Goal: Transaction & Acquisition: Purchase product/service

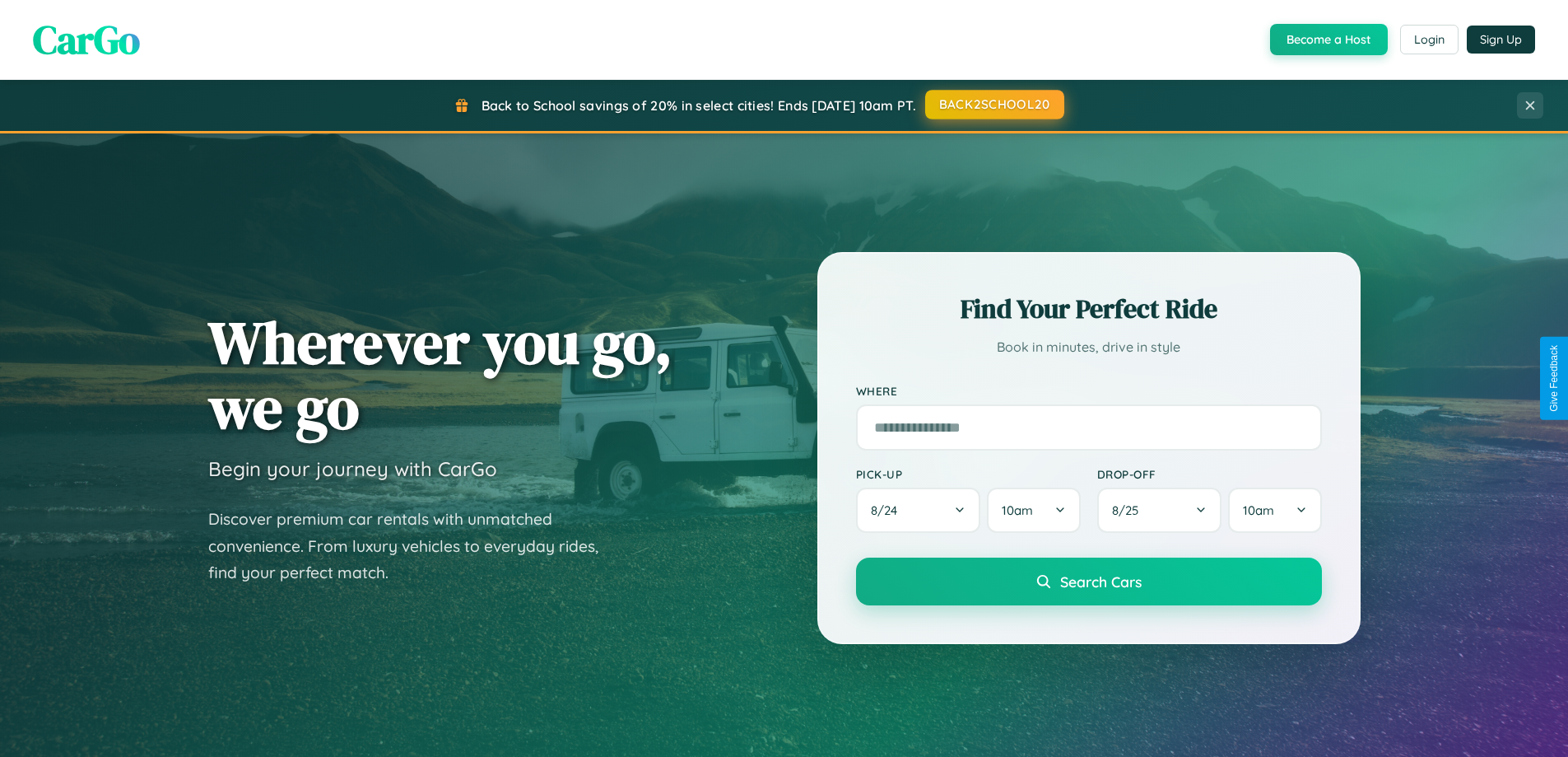
click at [994, 105] on button "BACK2SCHOOL20" at bounding box center [995, 105] width 139 height 30
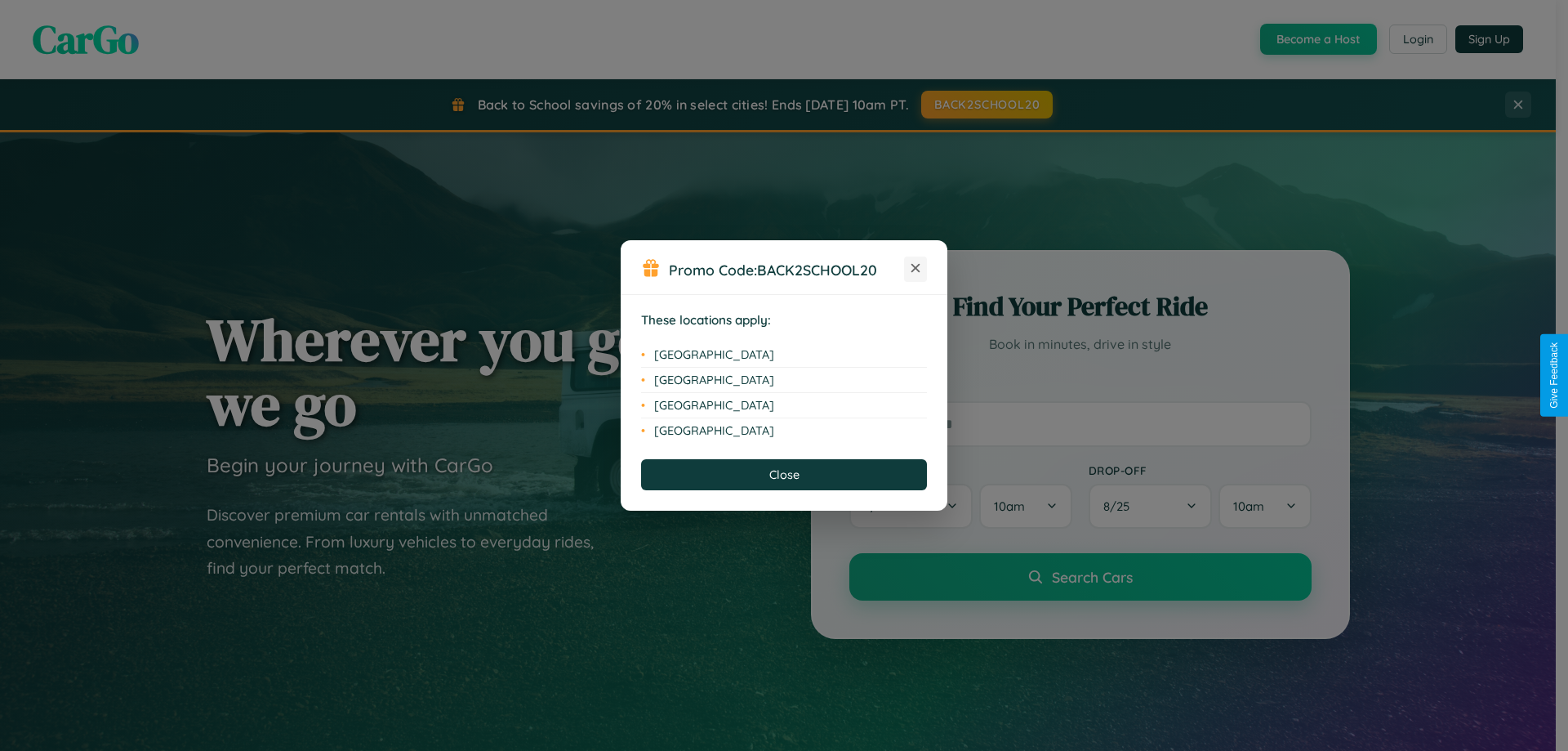
click at [915, 269] on icon at bounding box center [916, 268] width 9 height 9
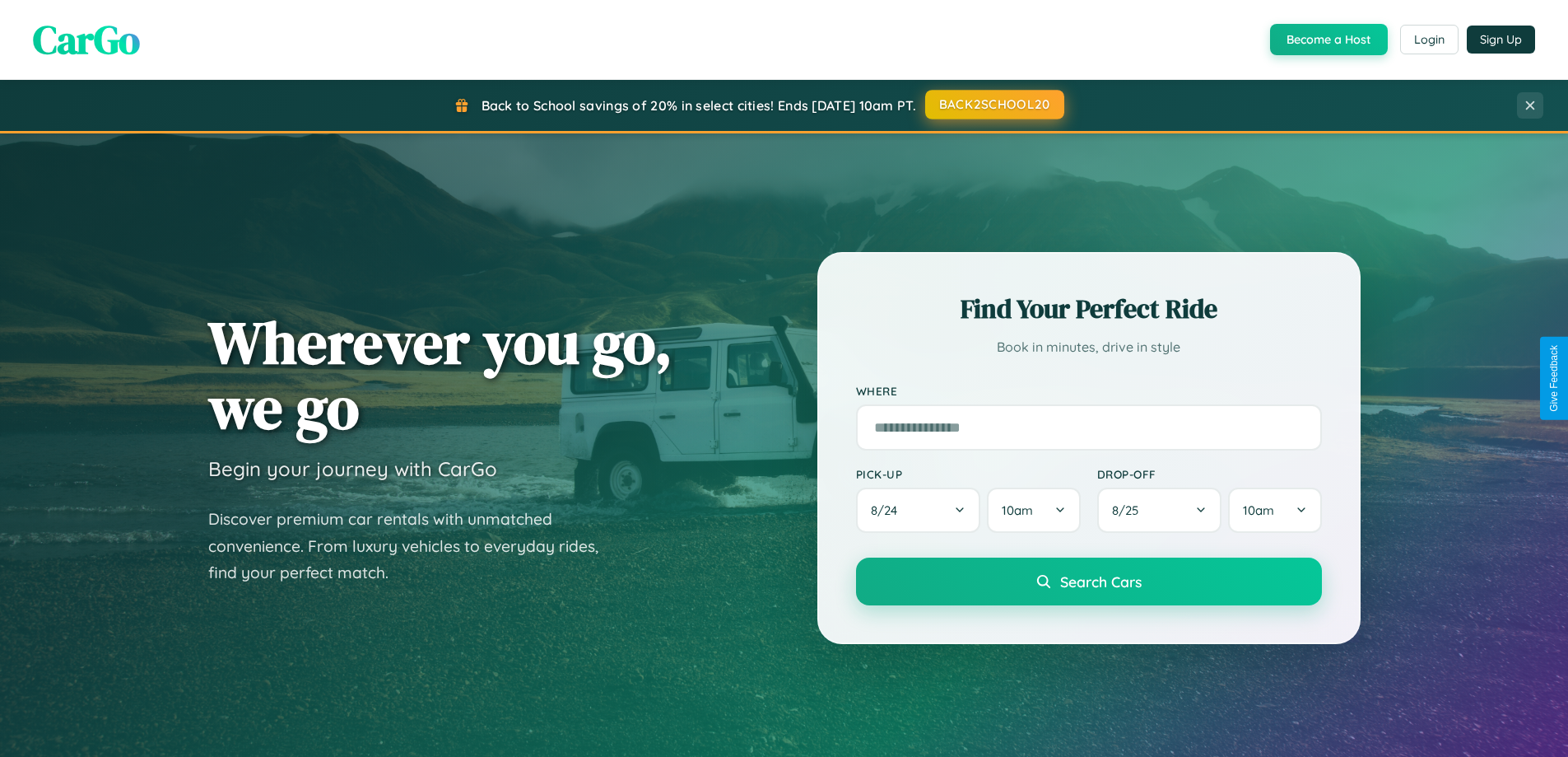
click at [994, 105] on button "BACK2SCHOOL20" at bounding box center [995, 105] width 139 height 30
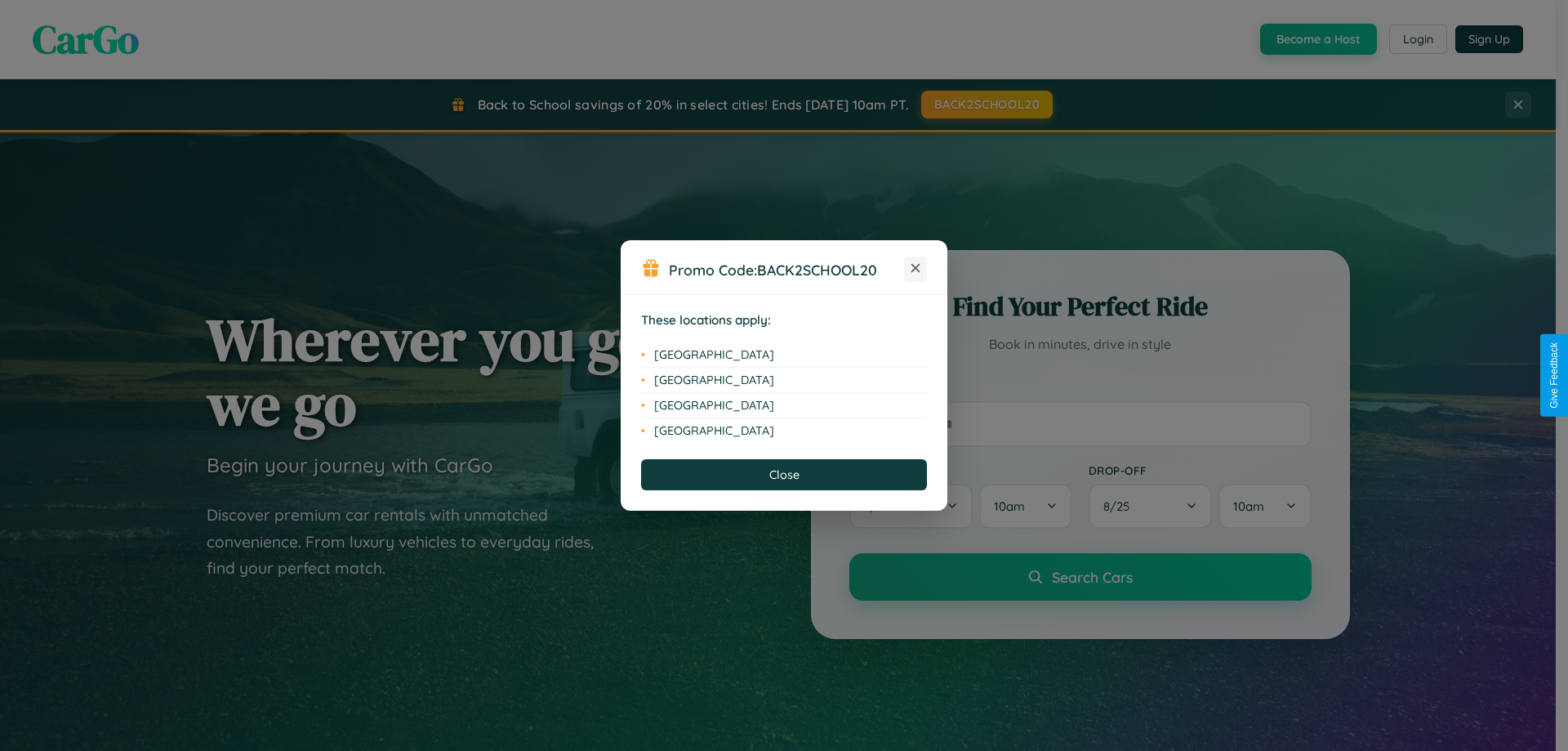
click at [915, 269] on icon at bounding box center [916, 268] width 9 height 9
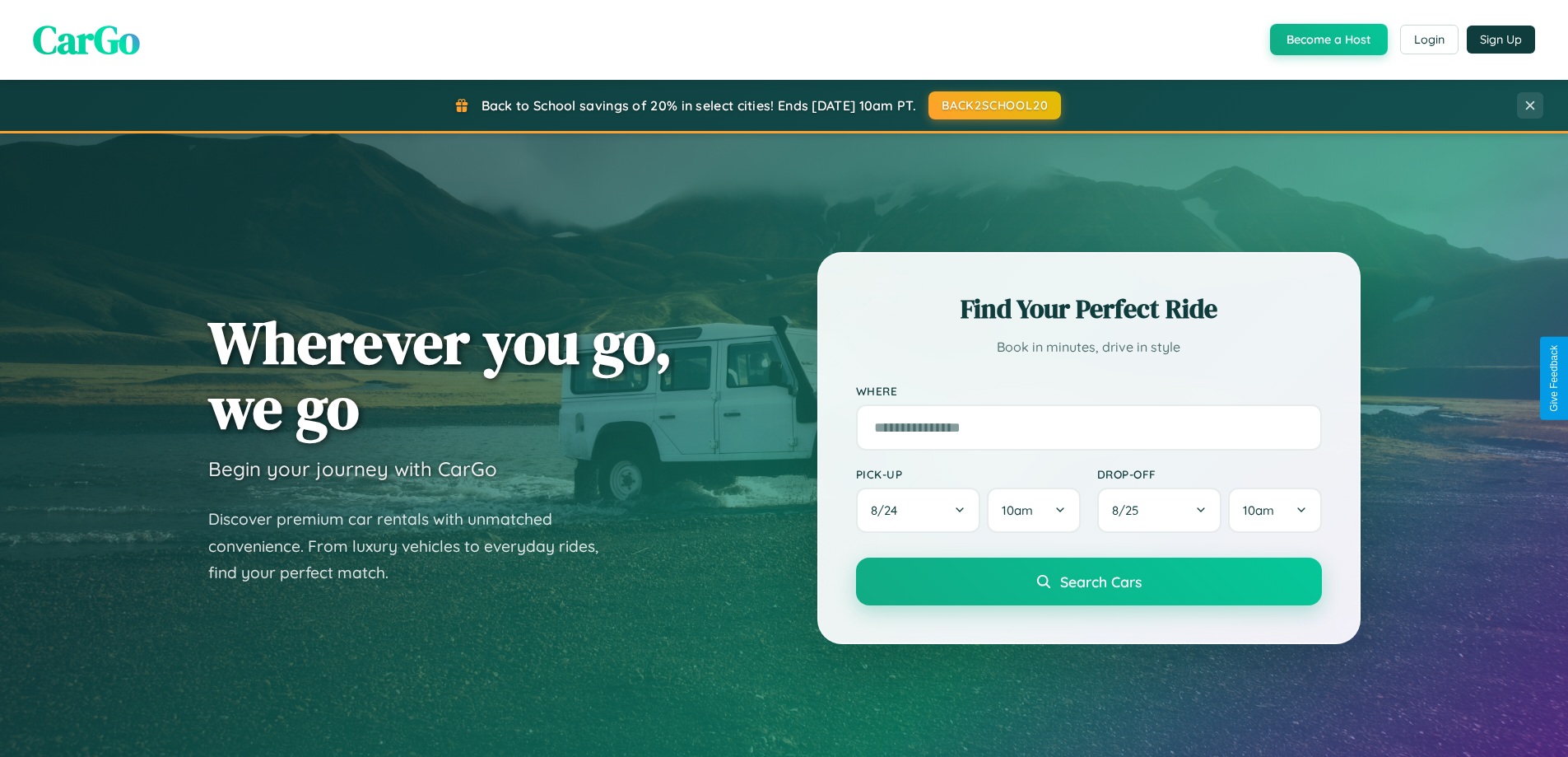
scroll to position [49, 0]
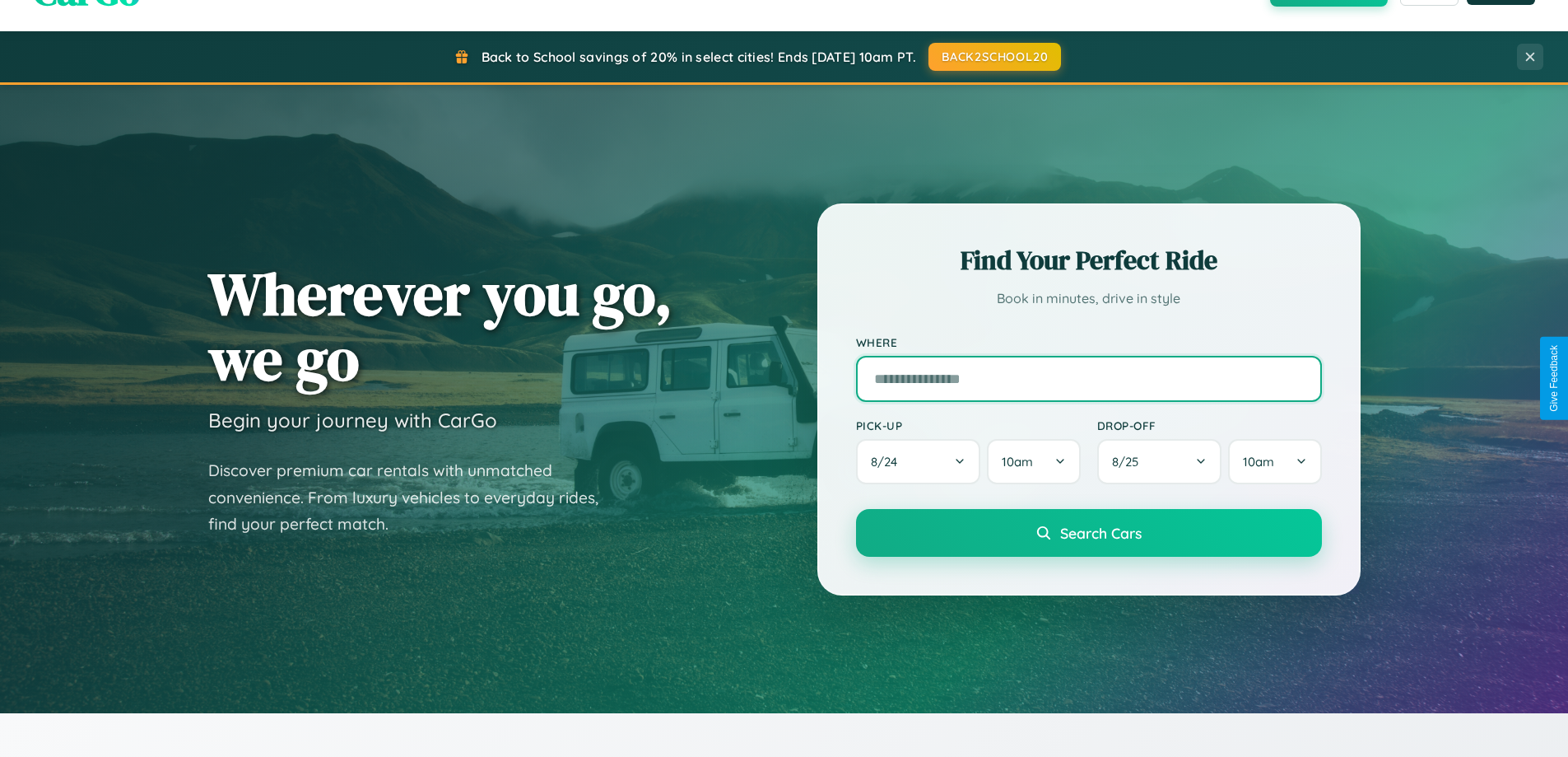
click at [1088, 378] on input "text" at bounding box center [1089, 378] width 466 height 46
type input "**********"
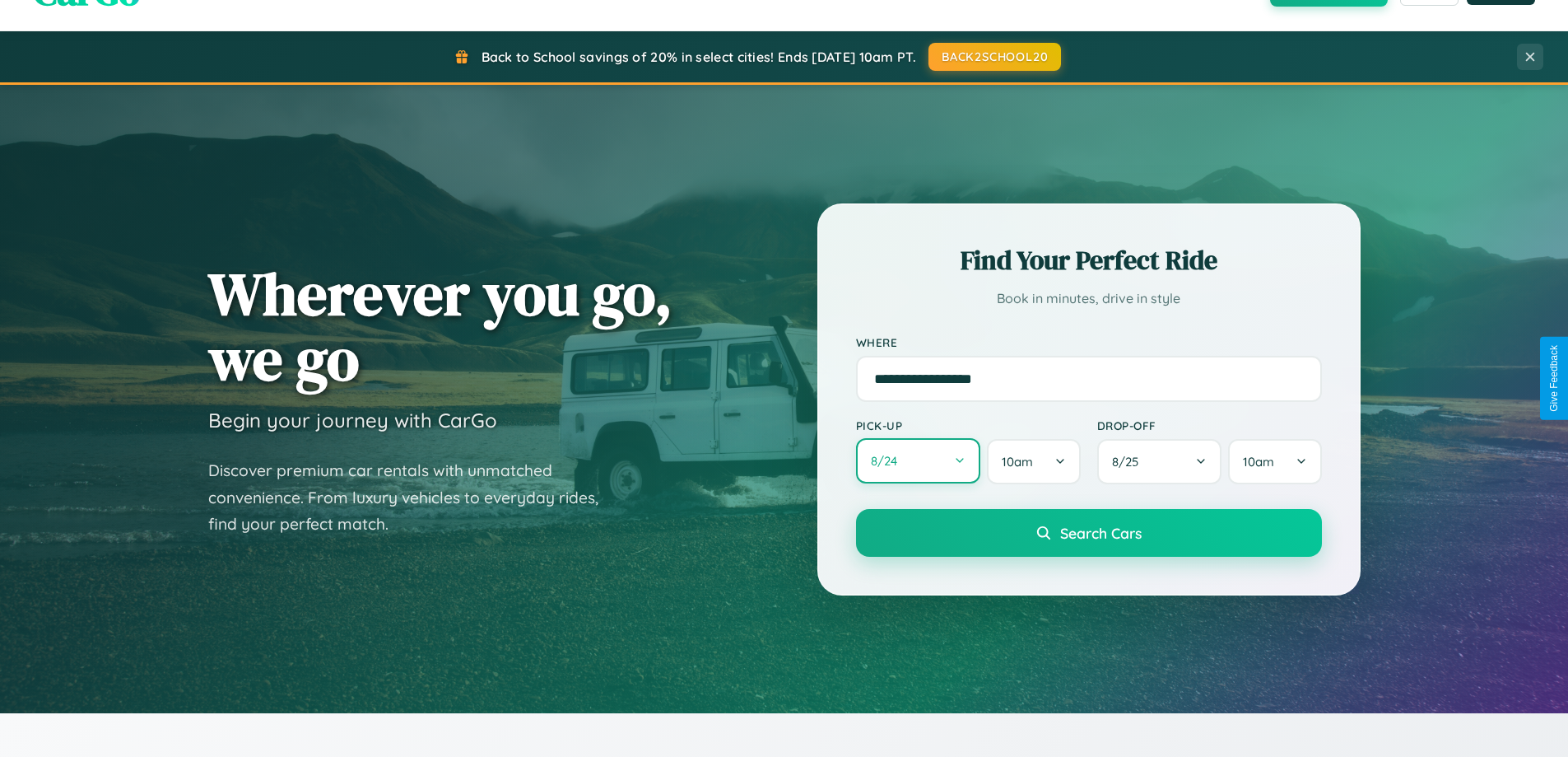
click at [918, 462] on button "8 / 24" at bounding box center [919, 461] width 125 height 45
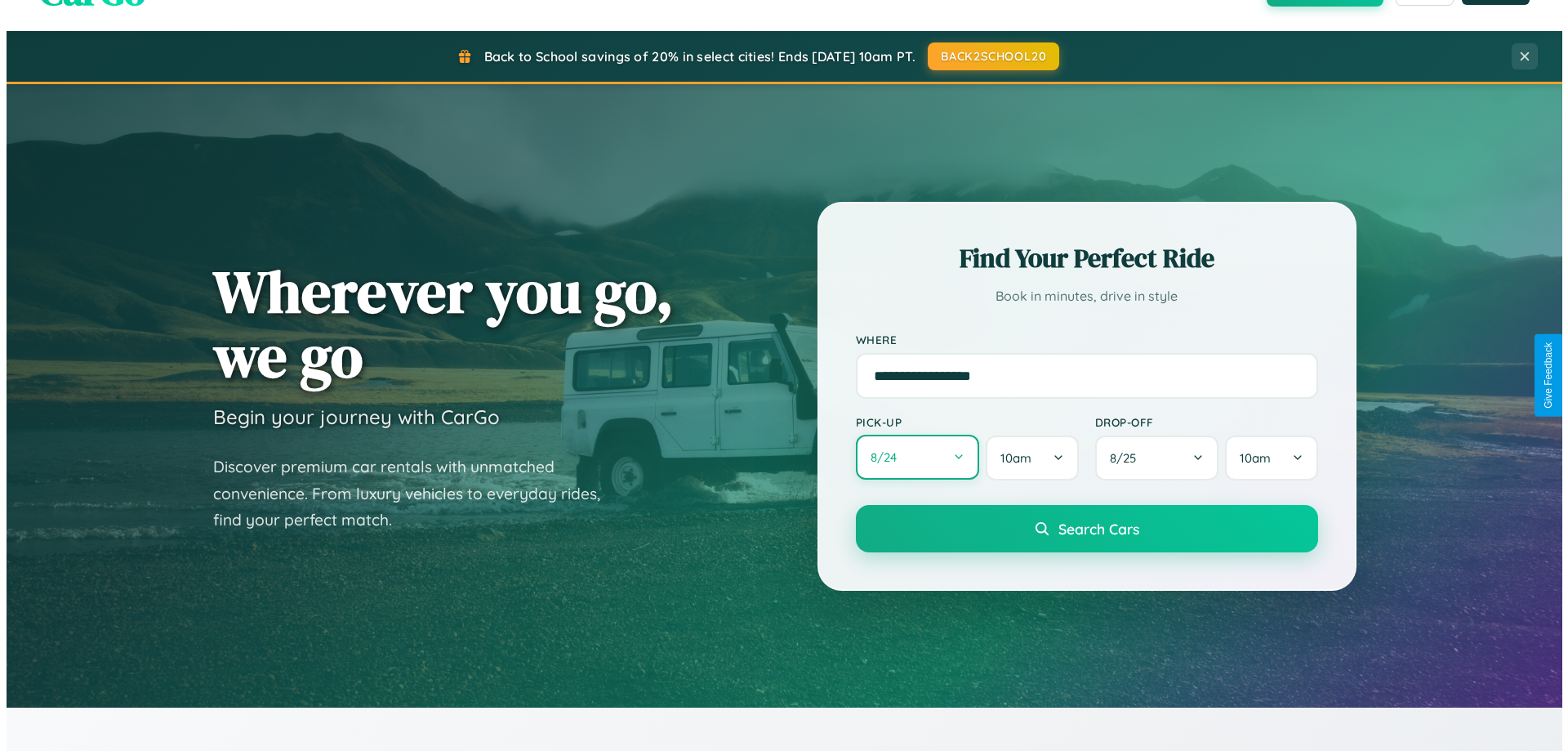
select select "*"
select select "****"
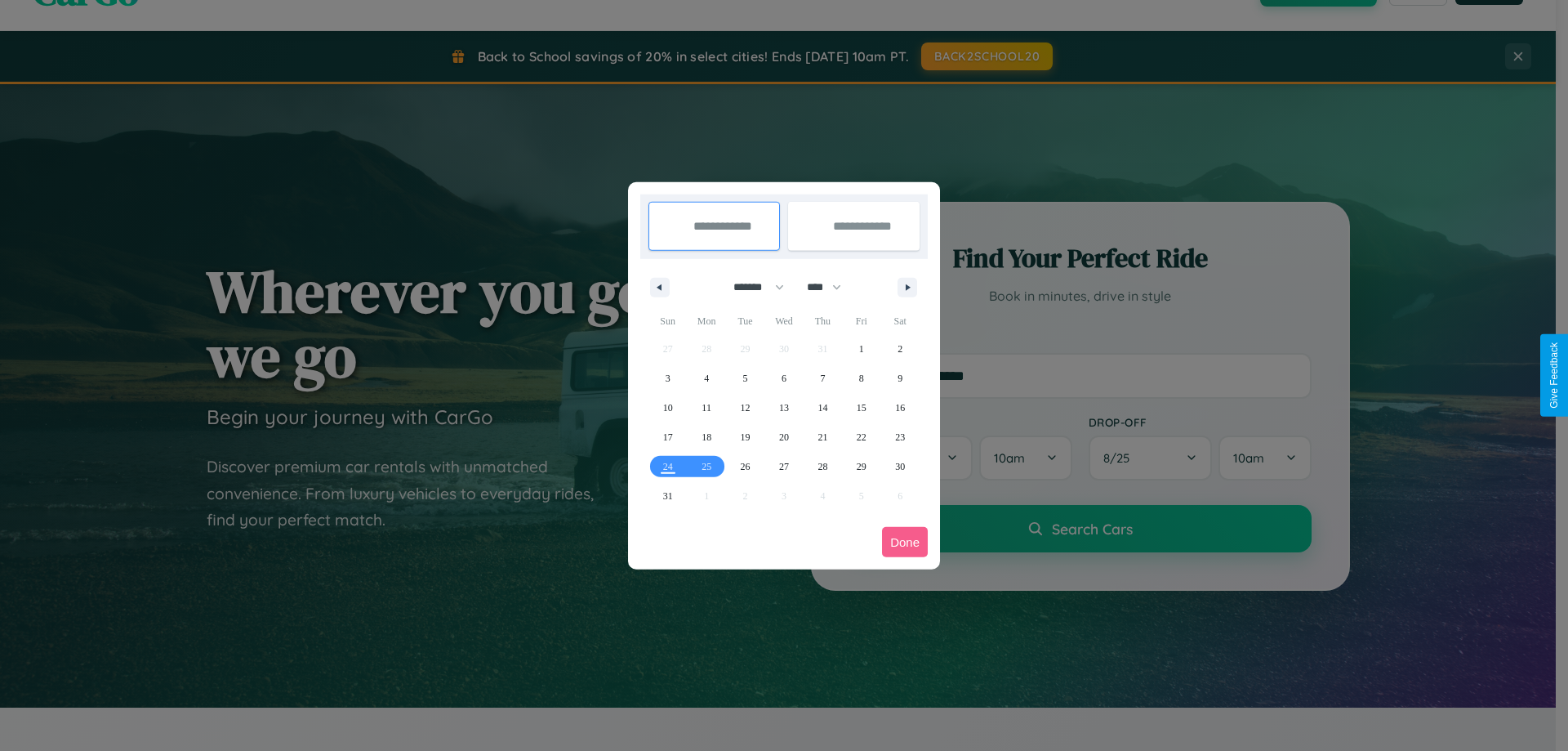
drag, startPoint x: 752, startPoint y: 287, endPoint x: 784, endPoint y: 327, distance: 51.2
click at [752, 287] on select "******* ******** ***** ***** *** **** **** ****** ********* ******* ******** **…" at bounding box center [755, 287] width 69 height 27
select select "**"
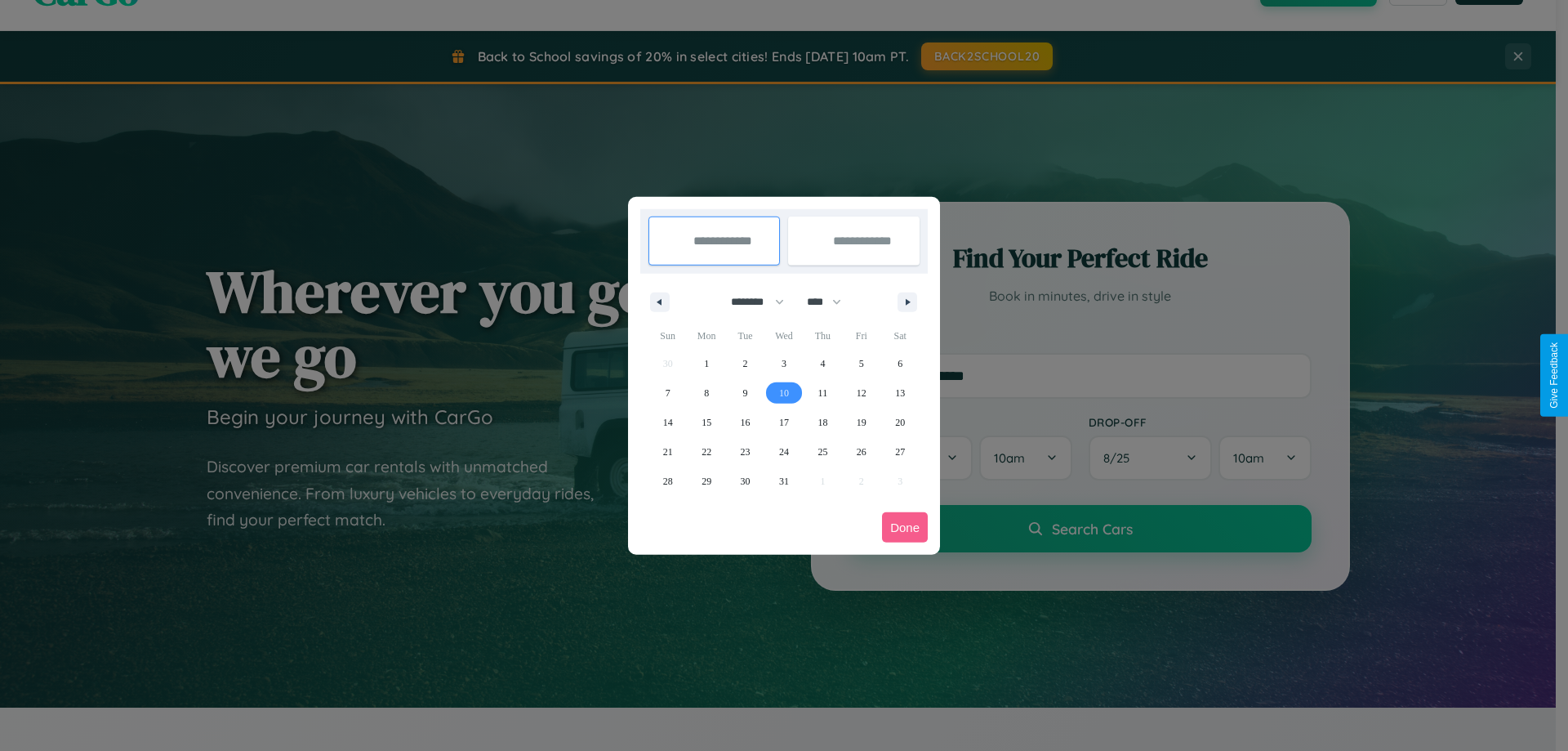
click at [783, 392] on span "10" at bounding box center [783, 393] width 10 height 30
type input "**********"
click at [900, 422] on span "20" at bounding box center [900, 423] width 10 height 30
type input "**********"
click at [905, 527] on button "Done" at bounding box center [905, 527] width 46 height 31
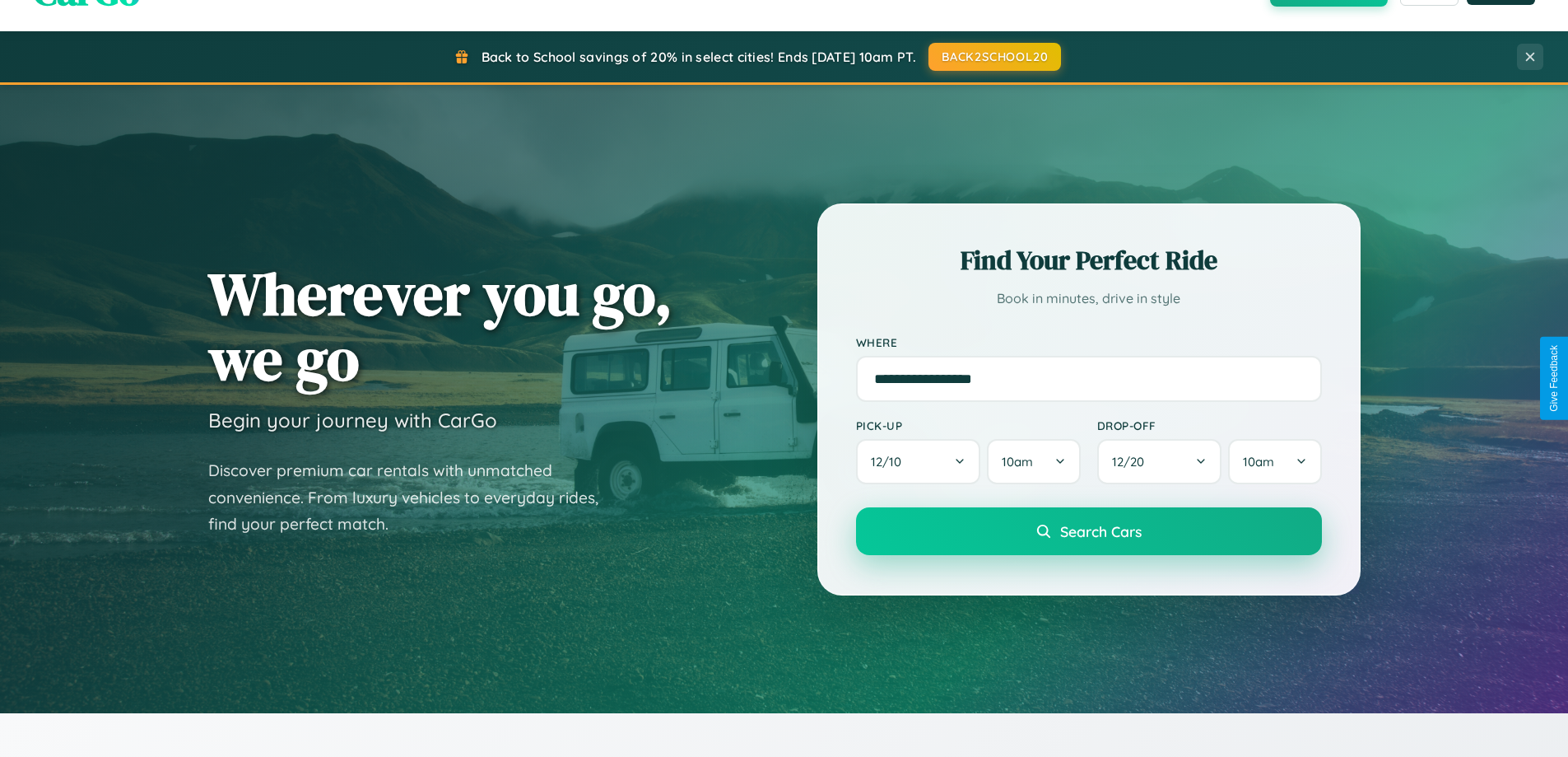
click at [1088, 531] on span "Search Cars" at bounding box center [1101, 531] width 81 height 19
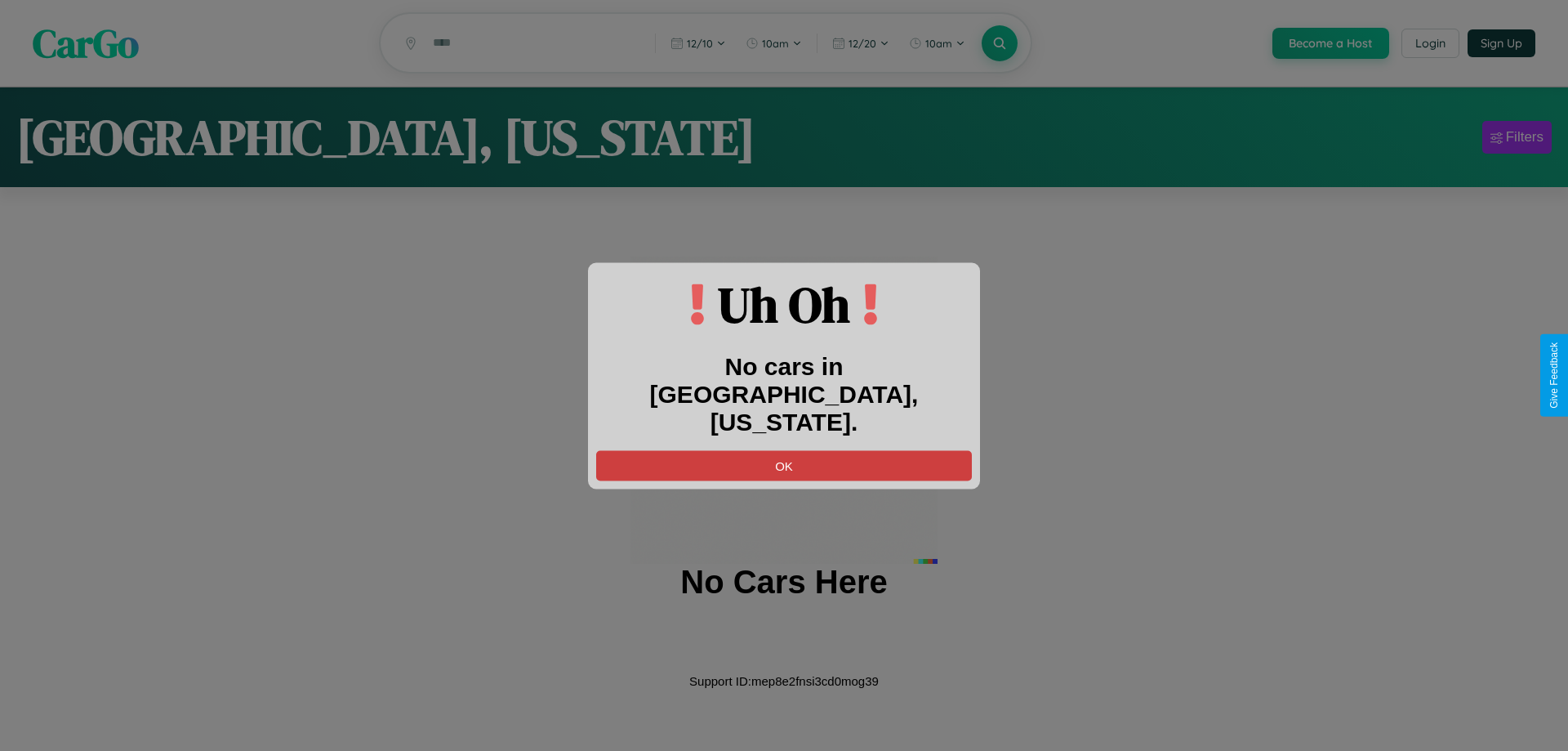
click at [784, 450] on button "OK" at bounding box center [783, 465] width 375 height 31
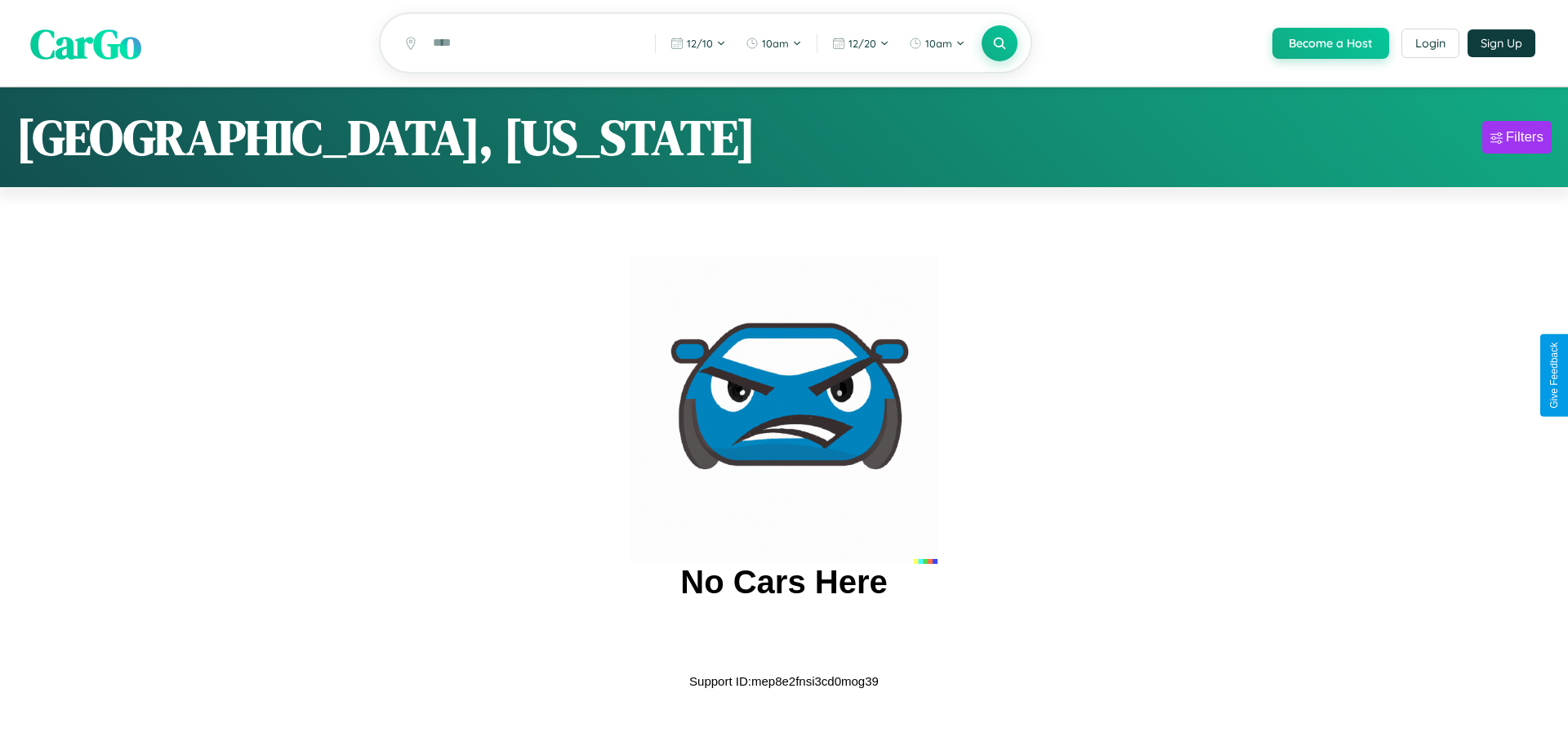
click at [86, 43] on span "CarGo" at bounding box center [86, 43] width 111 height 56
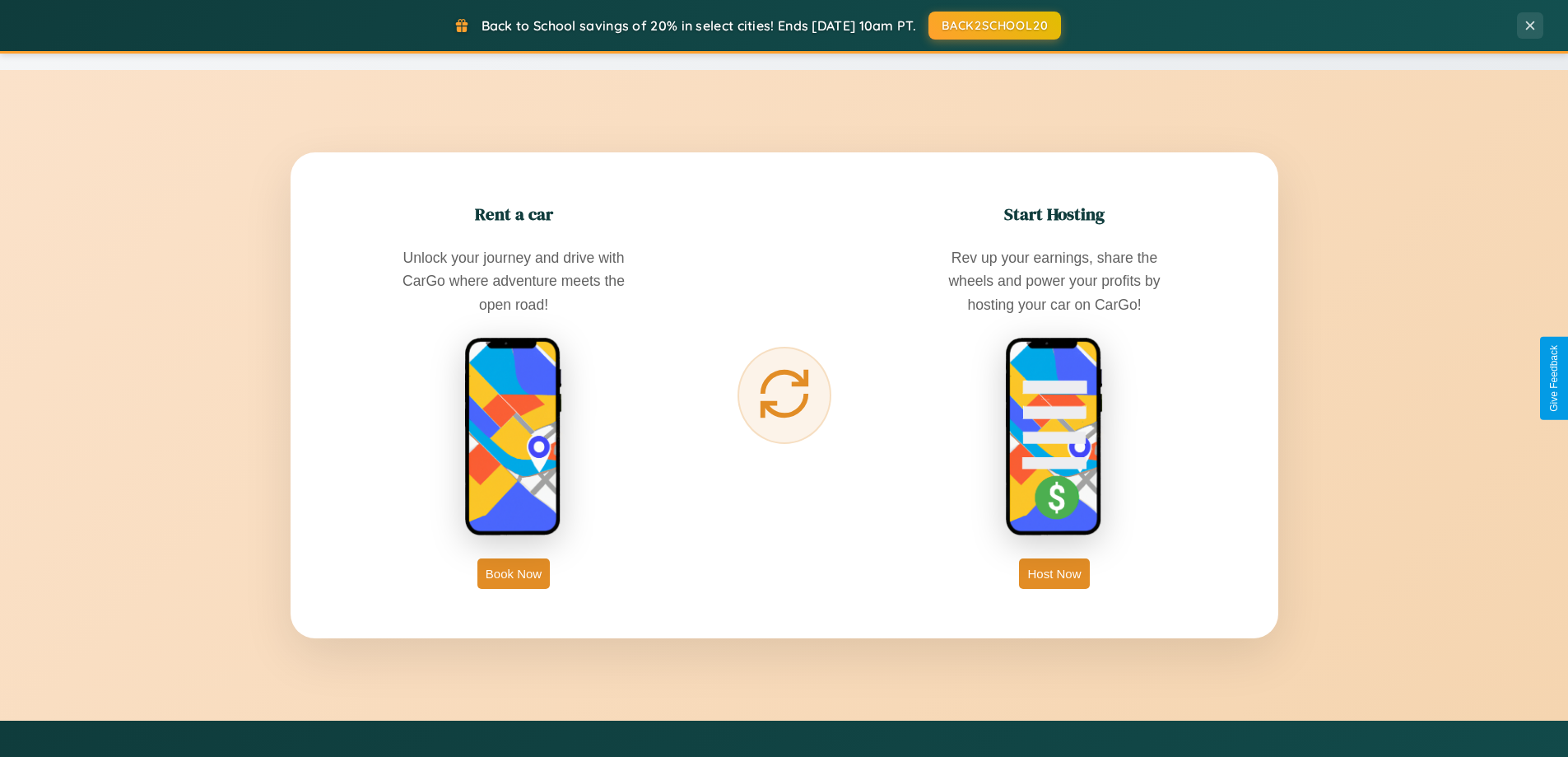
scroll to position [2646, 0]
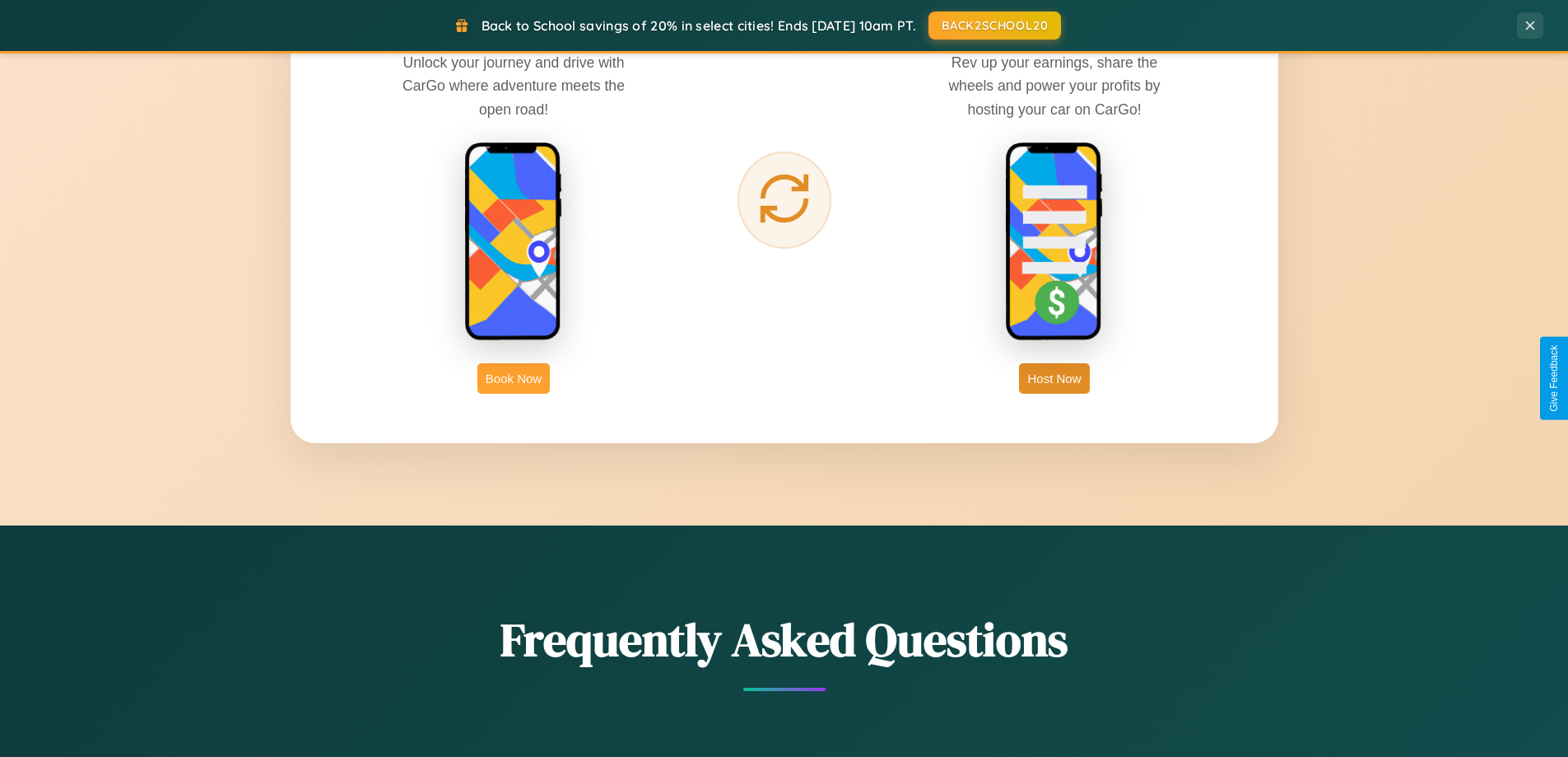
click at [513, 378] on button "Book Now" at bounding box center [513, 378] width 72 height 31
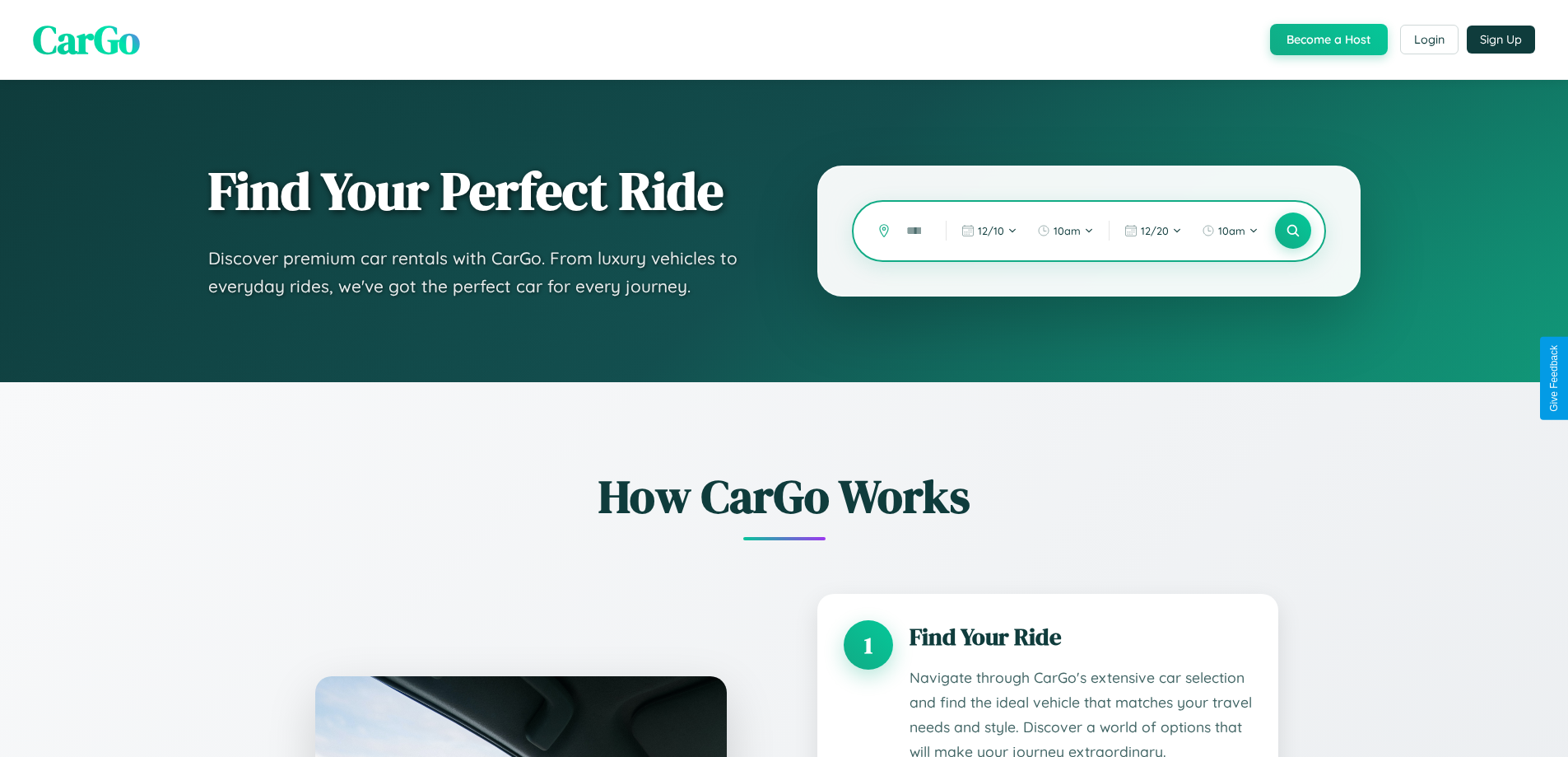
click at [914, 230] on input "text" at bounding box center [913, 230] width 31 height 29
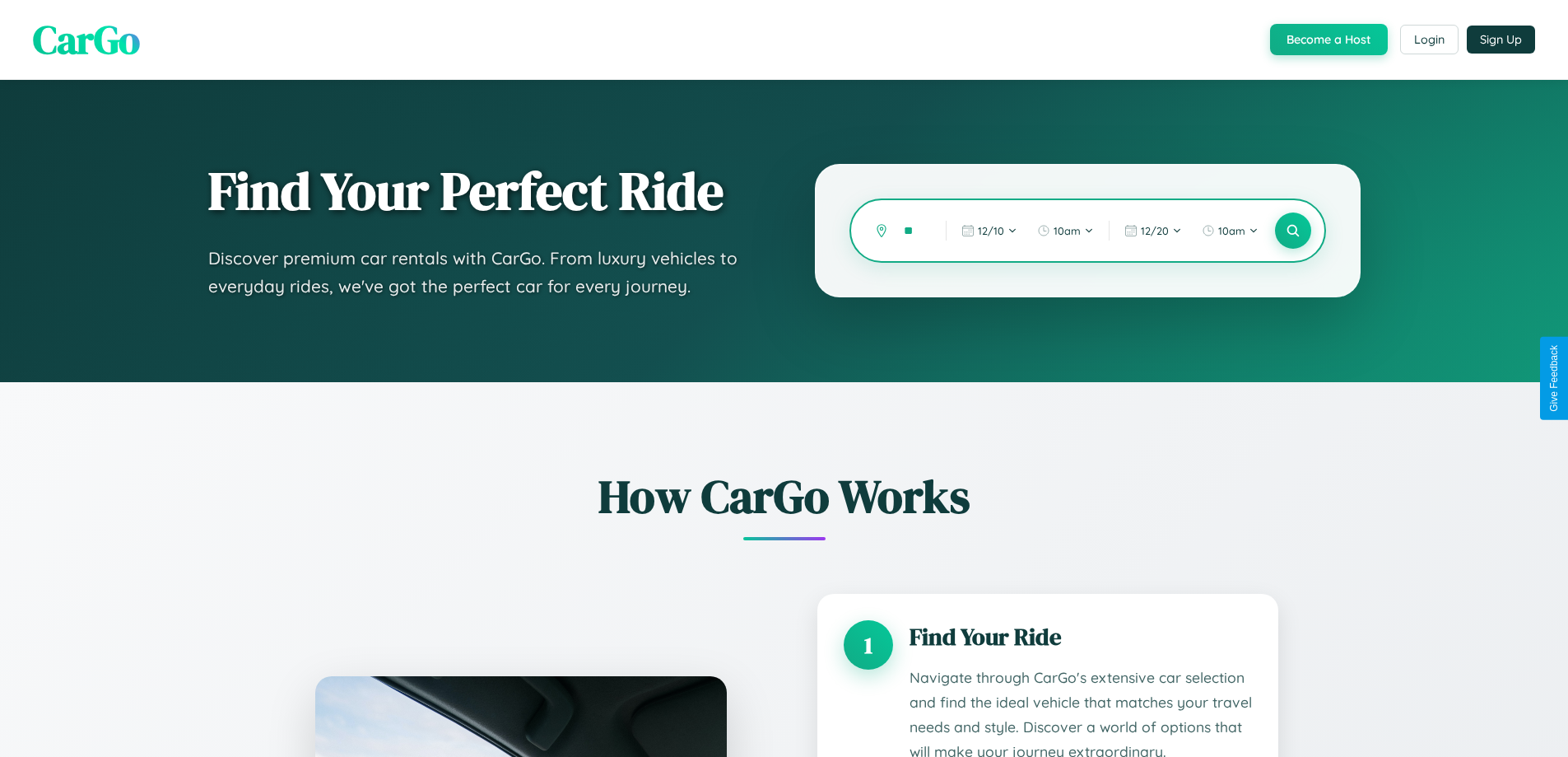
type input "*"
type input "*******"
click at [1292, 230] on icon at bounding box center [1293, 231] width 16 height 16
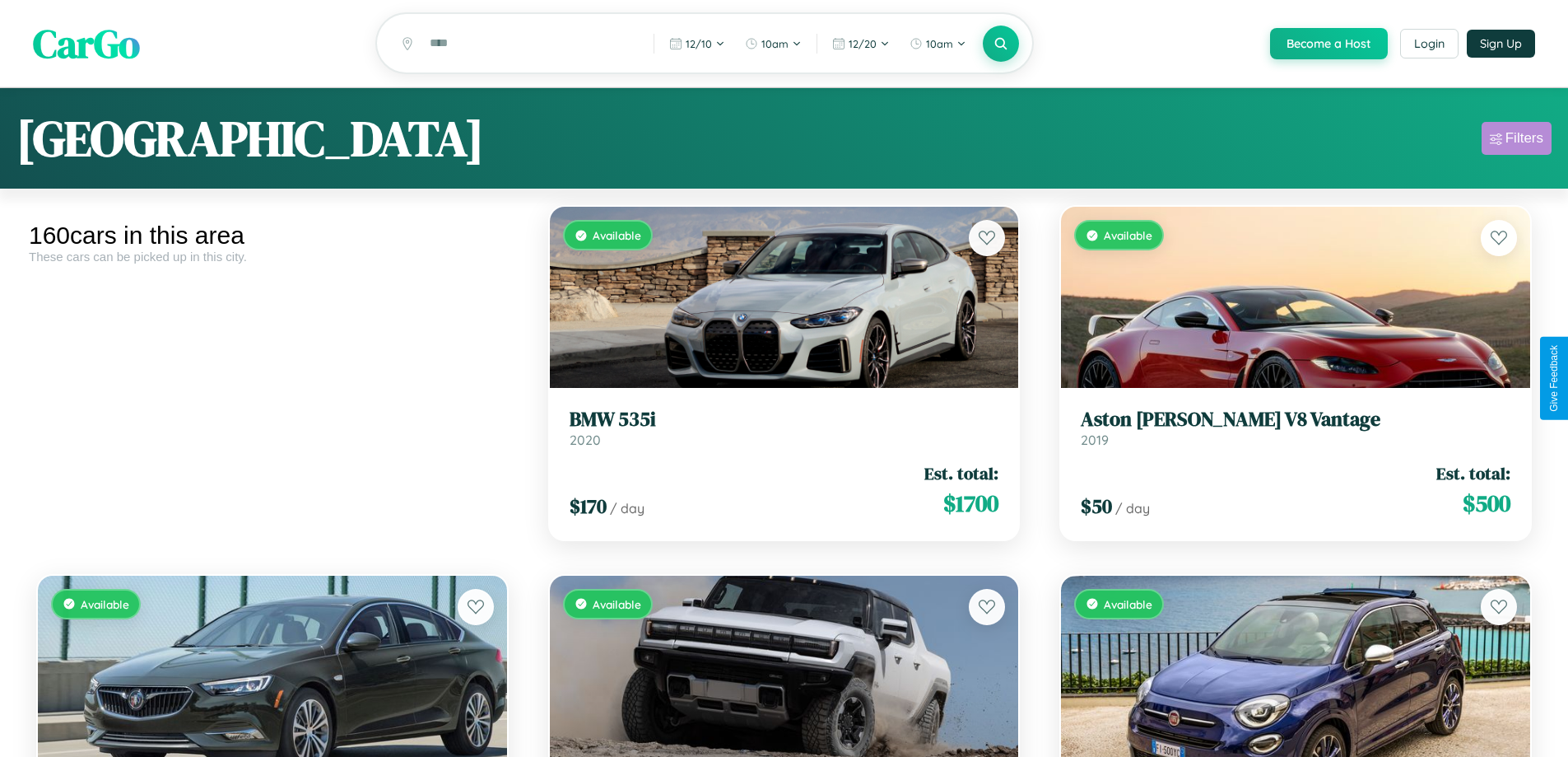
click at [1516, 141] on div "Filters" at bounding box center [1524, 138] width 38 height 17
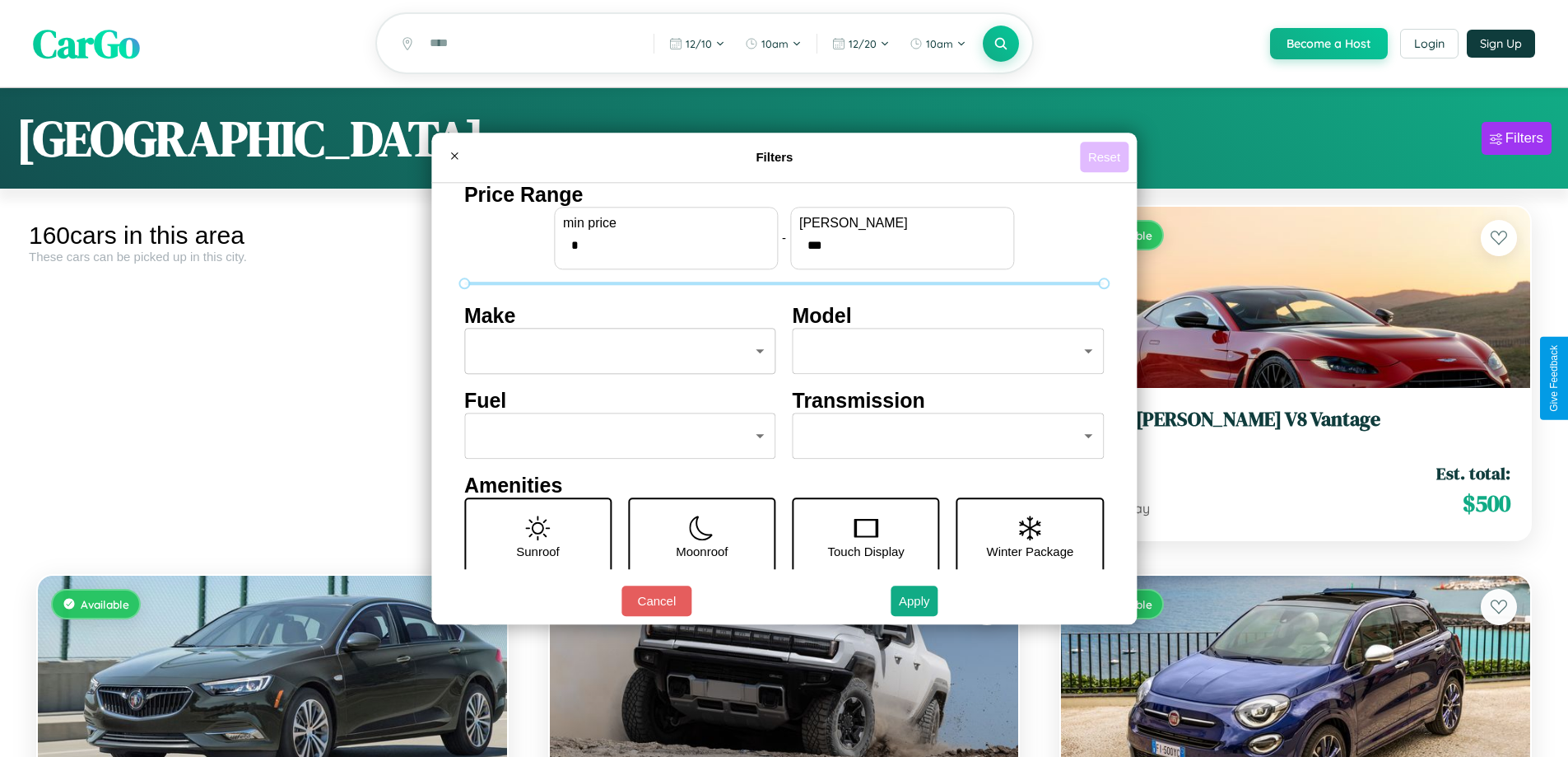
click at [1107, 156] on button "Reset" at bounding box center [1104, 157] width 49 height 31
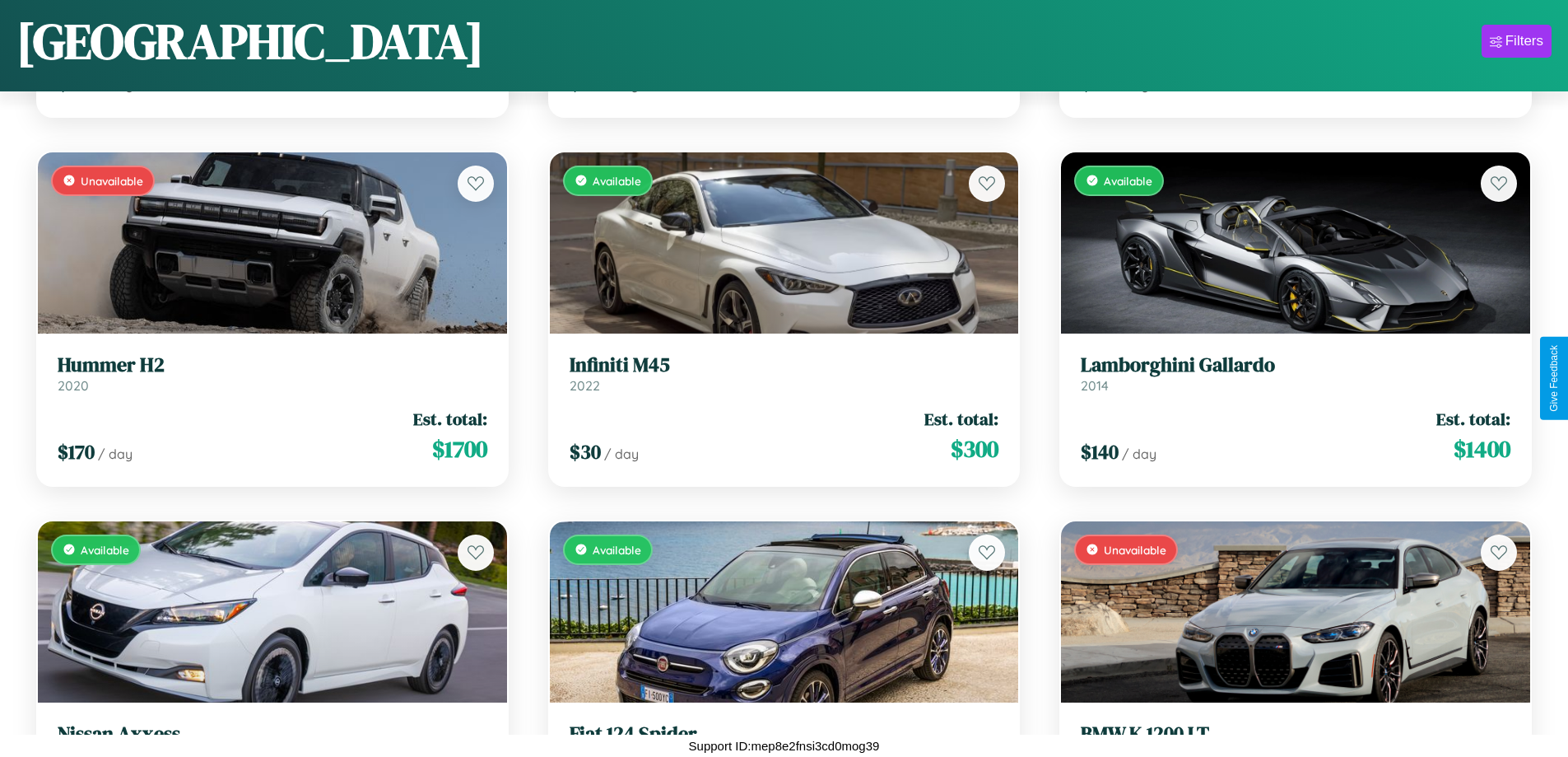
scroll to position [8713, 0]
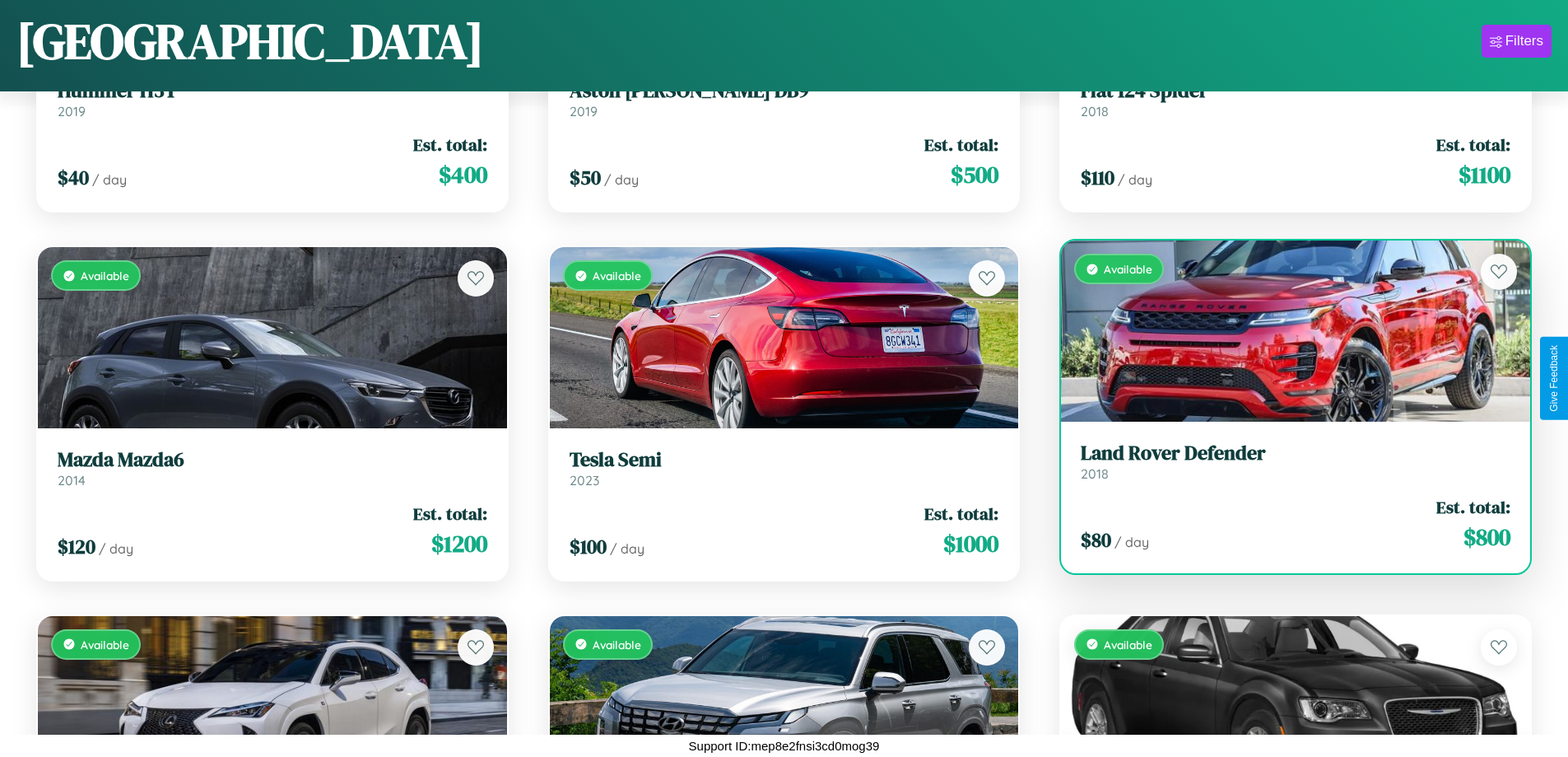
click at [1285, 331] on div "Available" at bounding box center [1295, 331] width 469 height 181
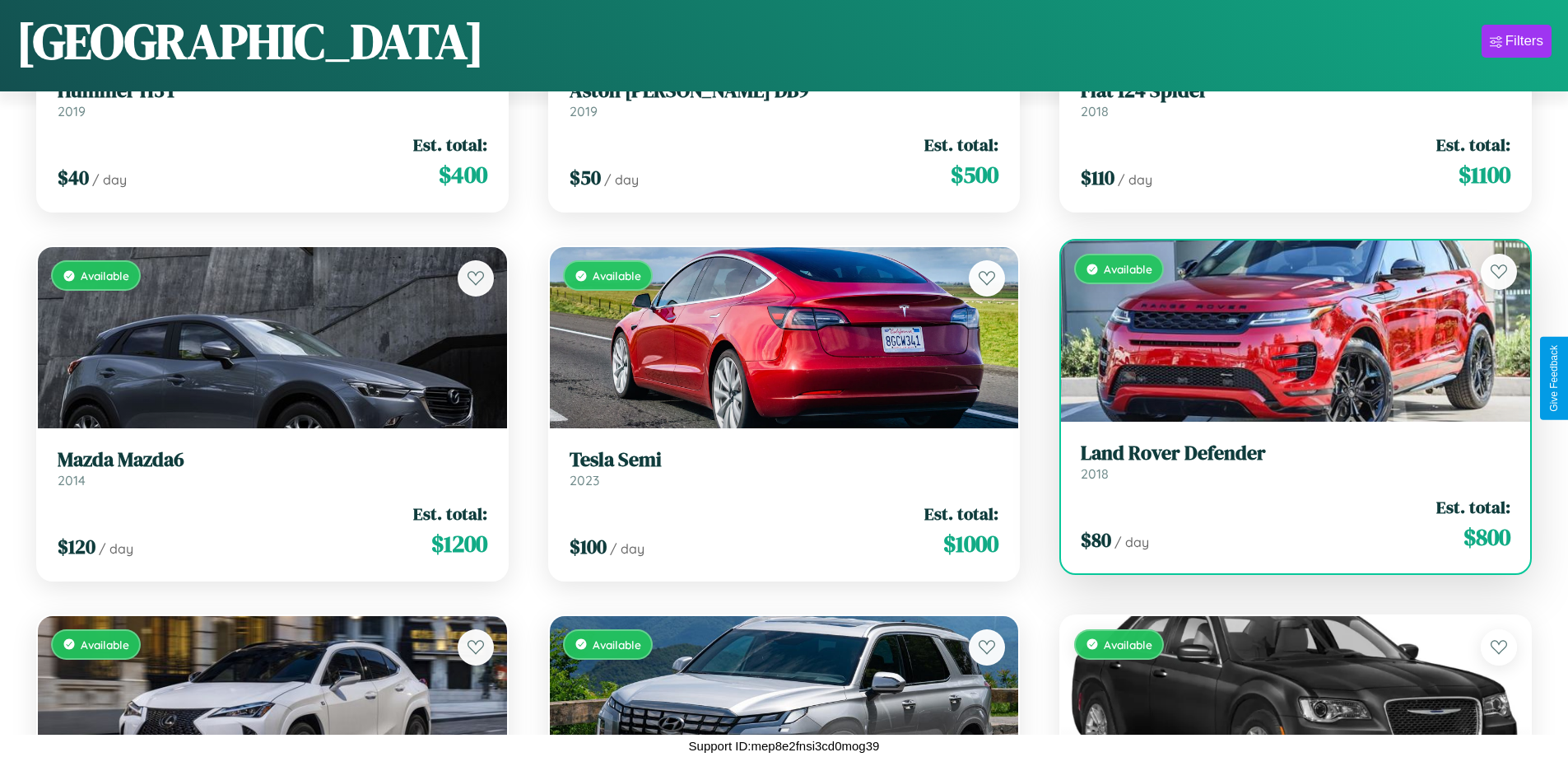
click at [1285, 331] on div "Available" at bounding box center [1295, 331] width 469 height 181
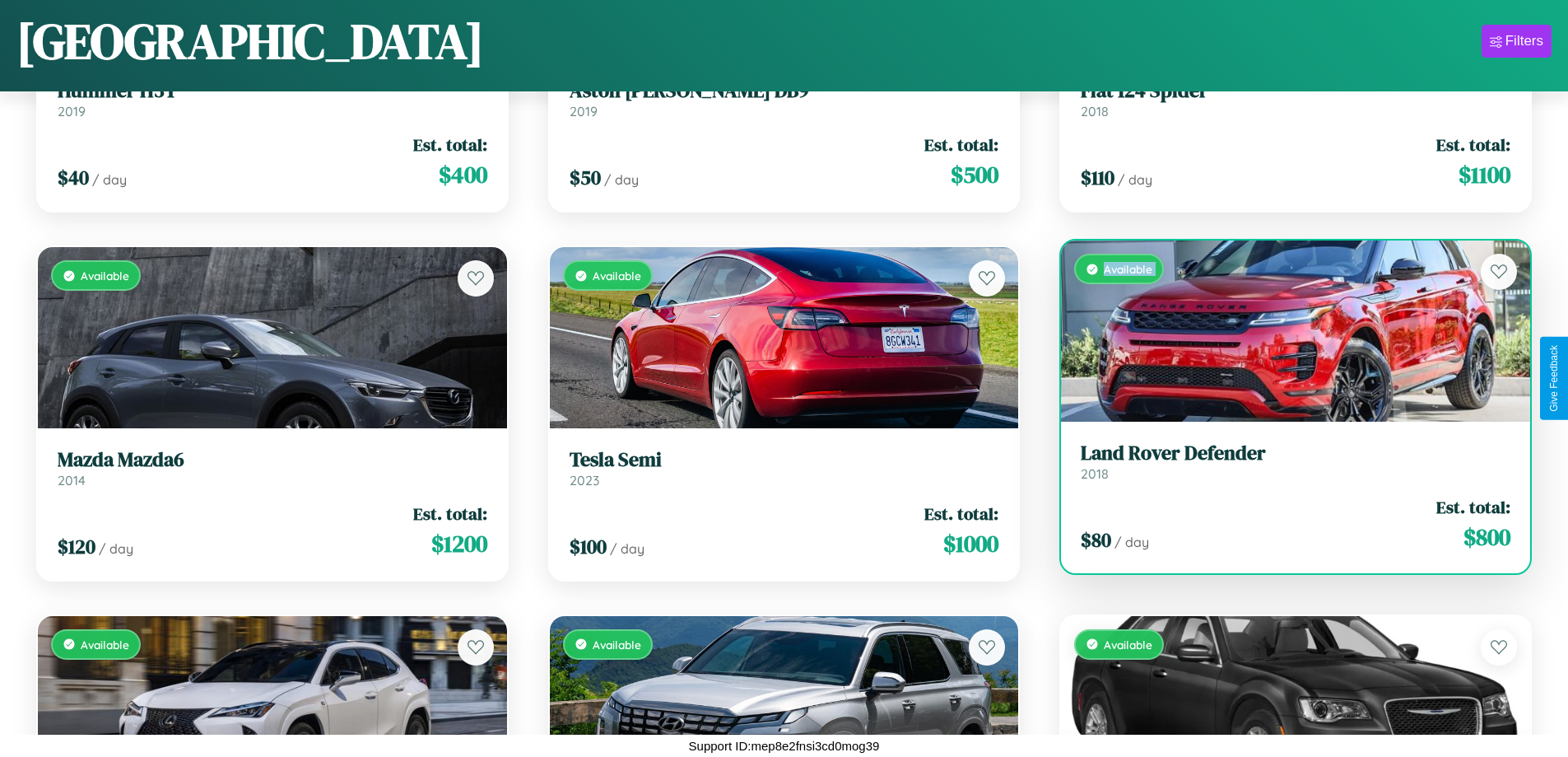
click at [1285, 331] on div "Available" at bounding box center [1295, 331] width 469 height 181
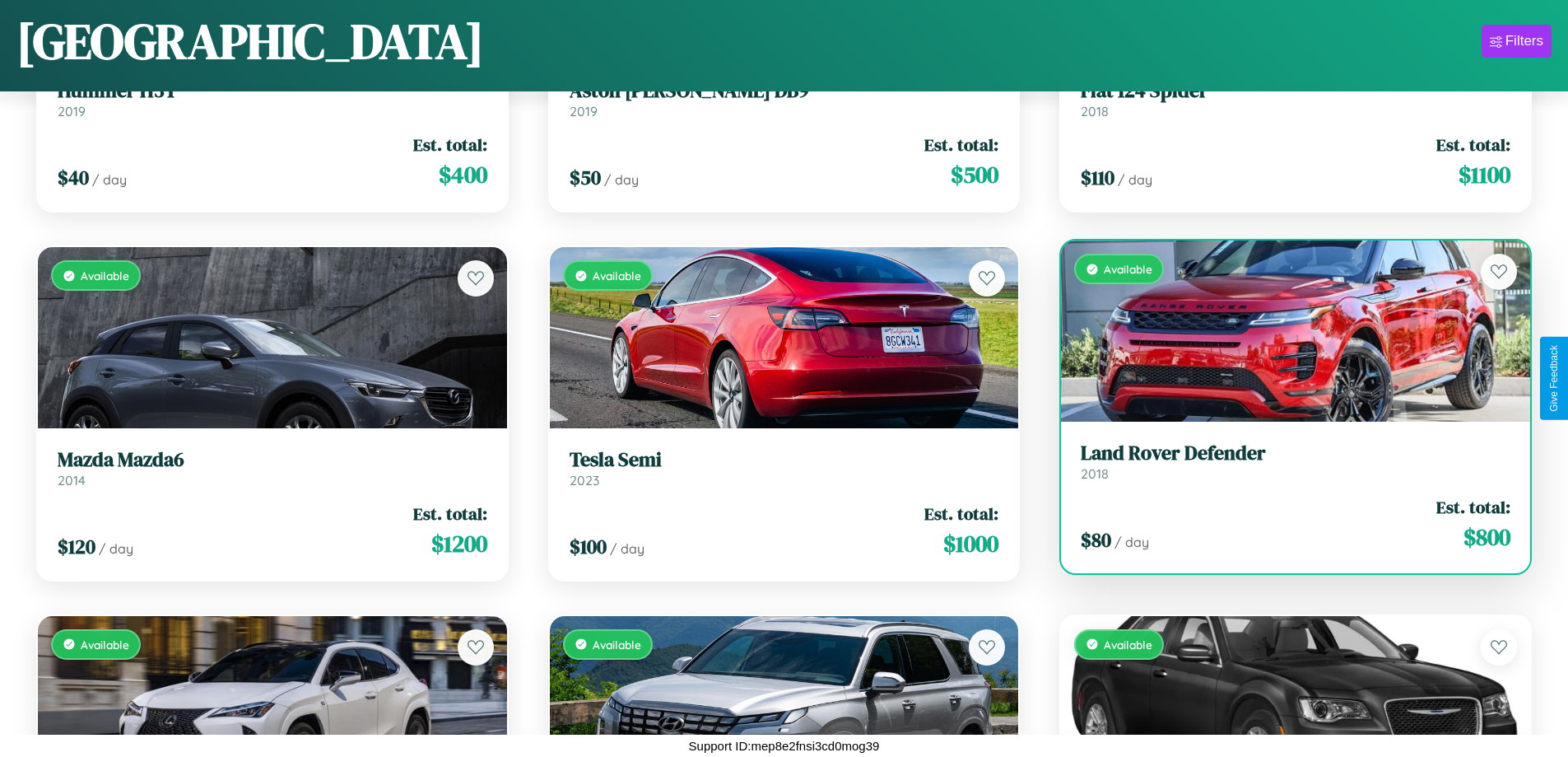
click at [1285, 331] on div "Available" at bounding box center [1295, 331] width 469 height 181
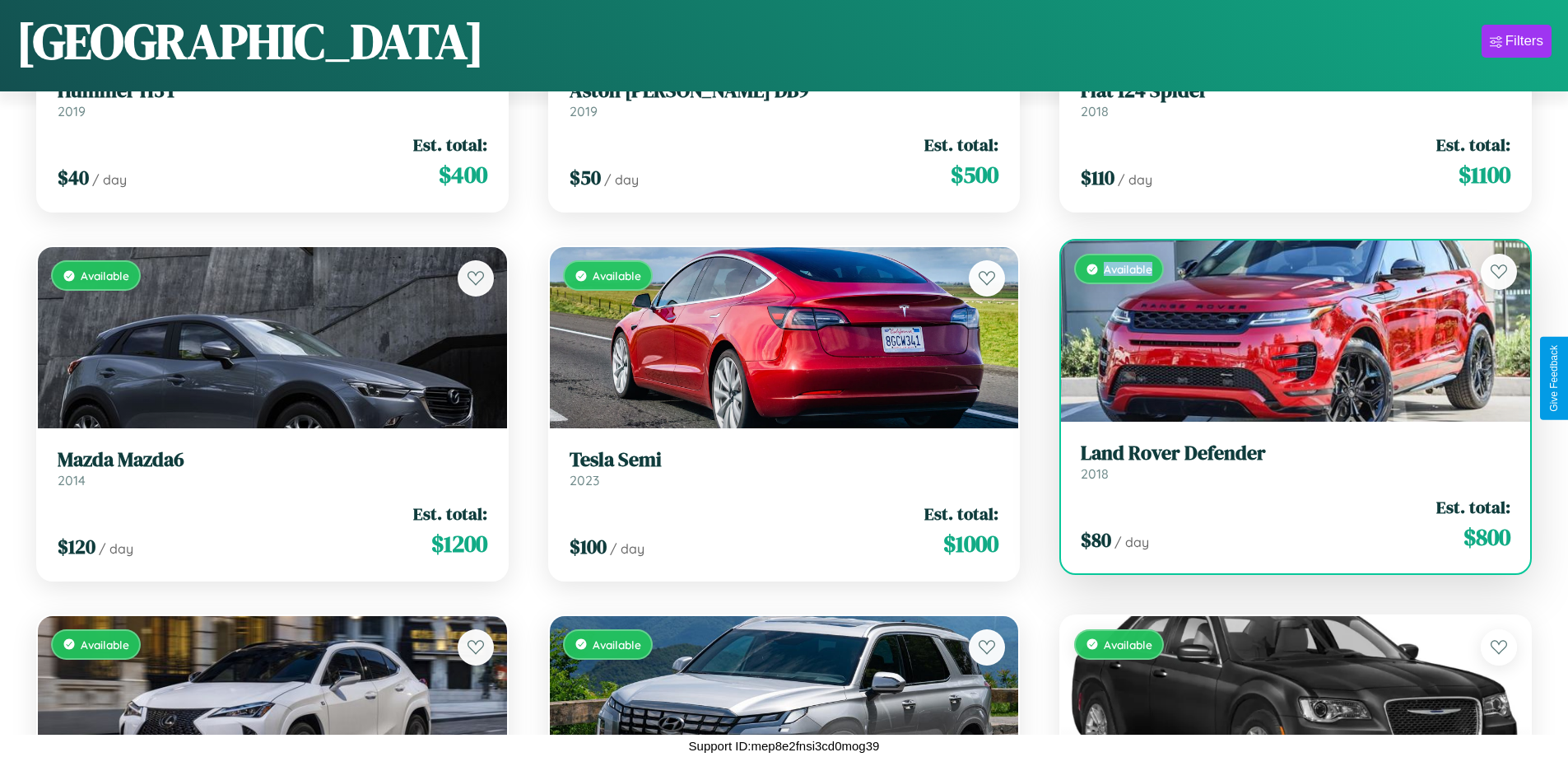
click at [1285, 331] on div "Available" at bounding box center [1295, 331] width 469 height 181
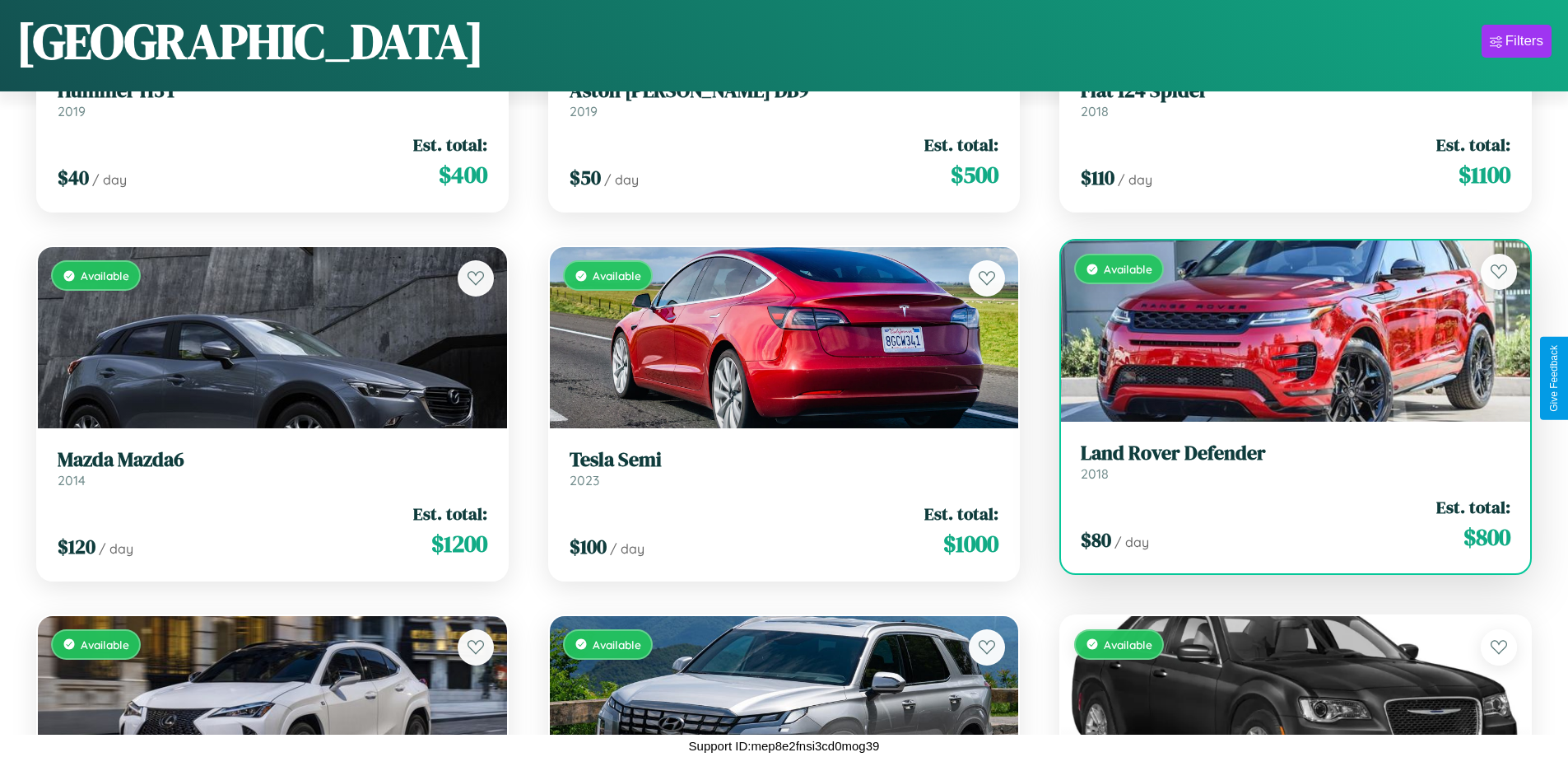
click at [1285, 461] on h3 "Land Rover Defender" at bounding box center [1295, 453] width 429 height 24
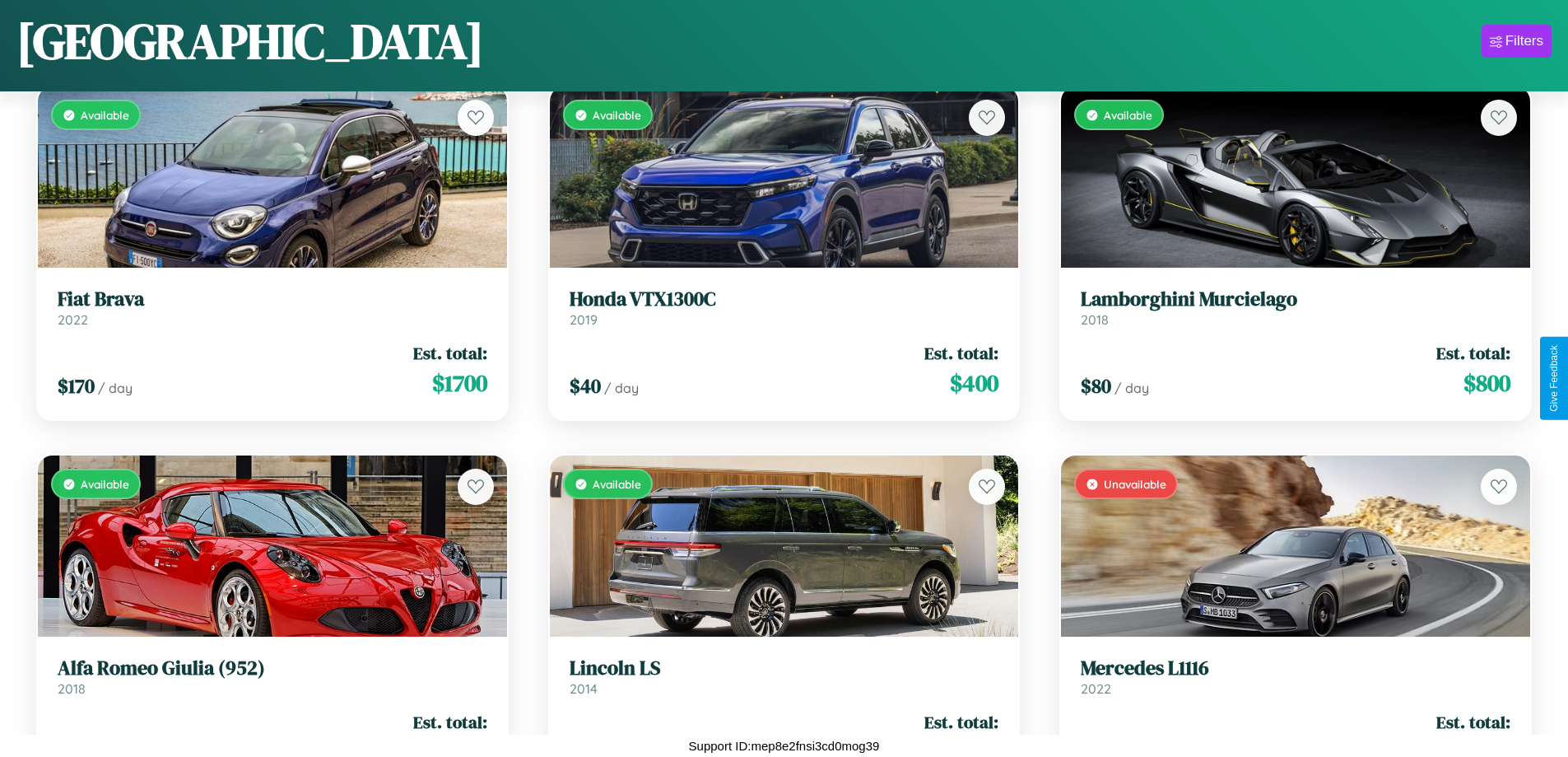
scroll to position [2814, 0]
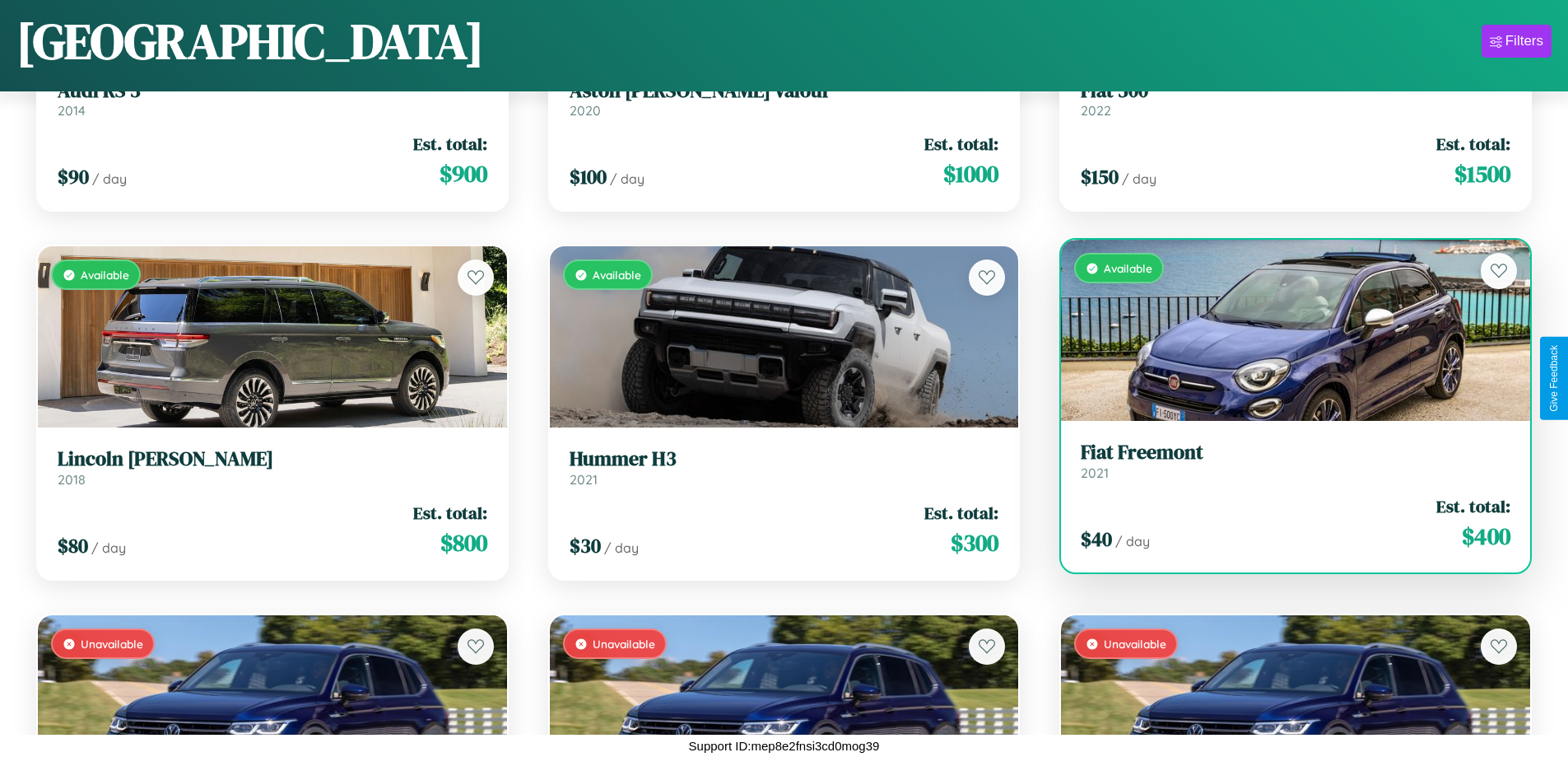
click at [1285, 464] on link "Fiat Freemont 2021" at bounding box center [1295, 461] width 429 height 41
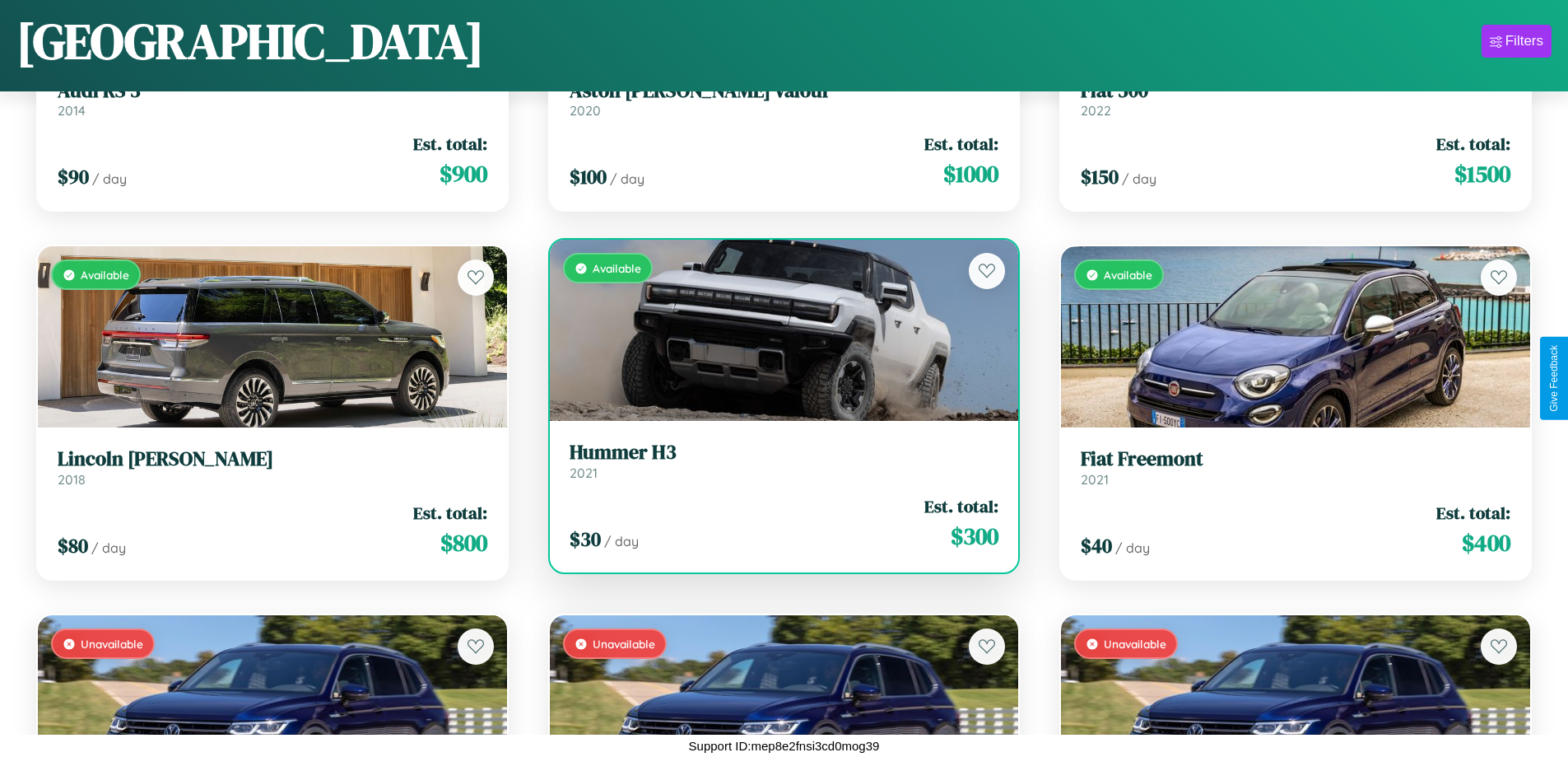
scroll to position [3182, 0]
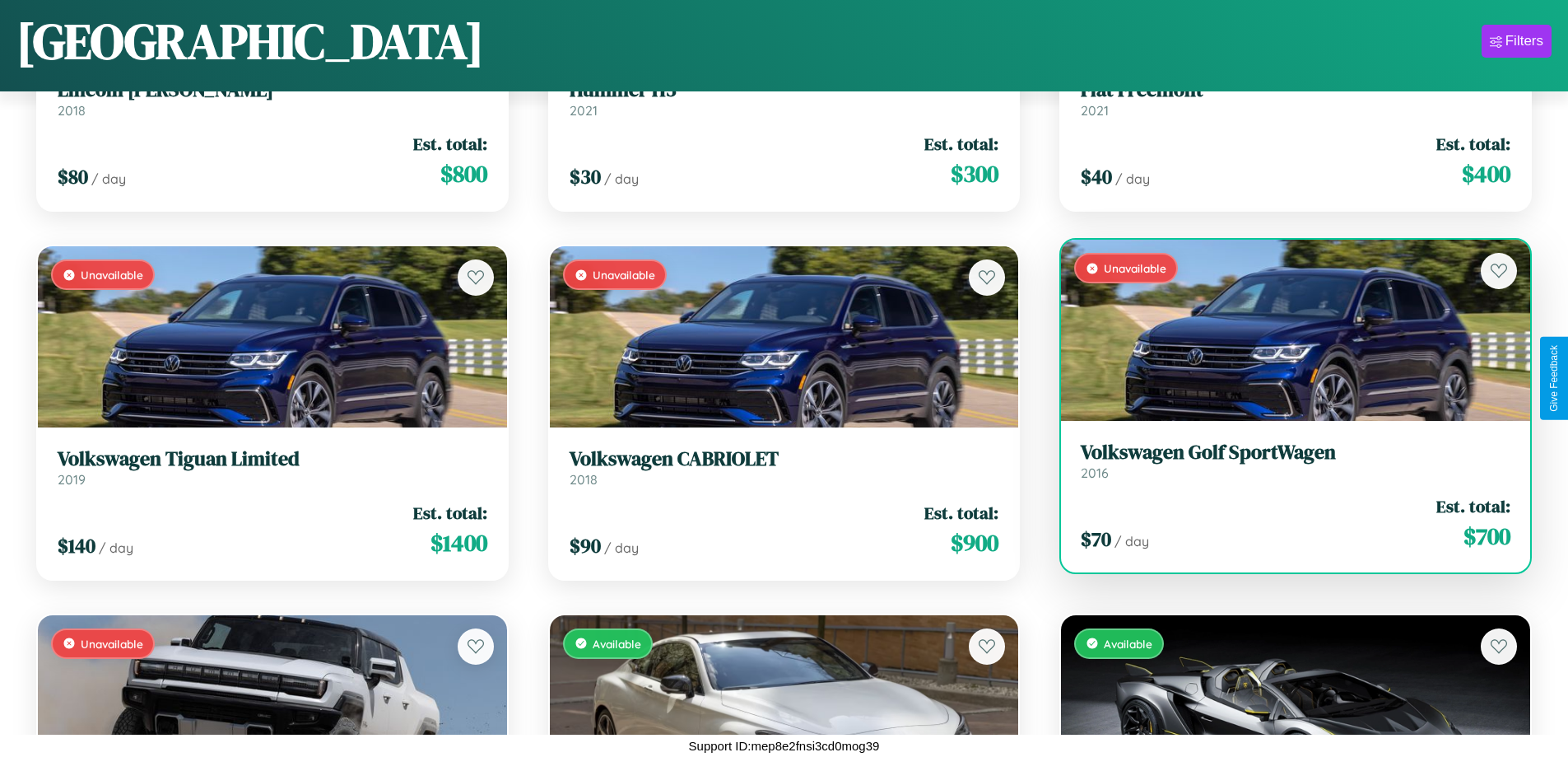
click at [1285, 467] on link "Volkswagen Golf SportWagen 2016" at bounding box center [1295, 461] width 429 height 41
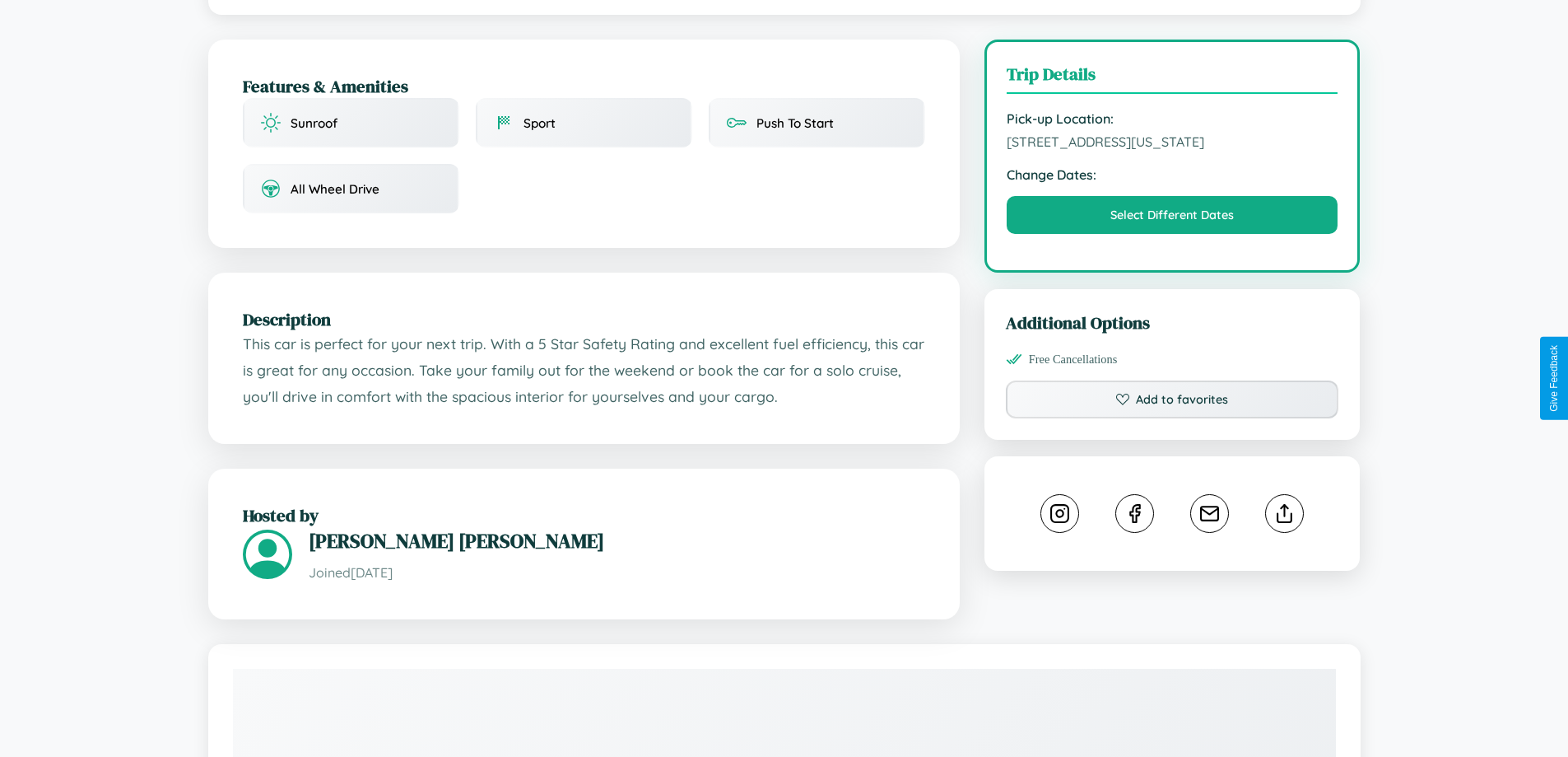
scroll to position [554, 0]
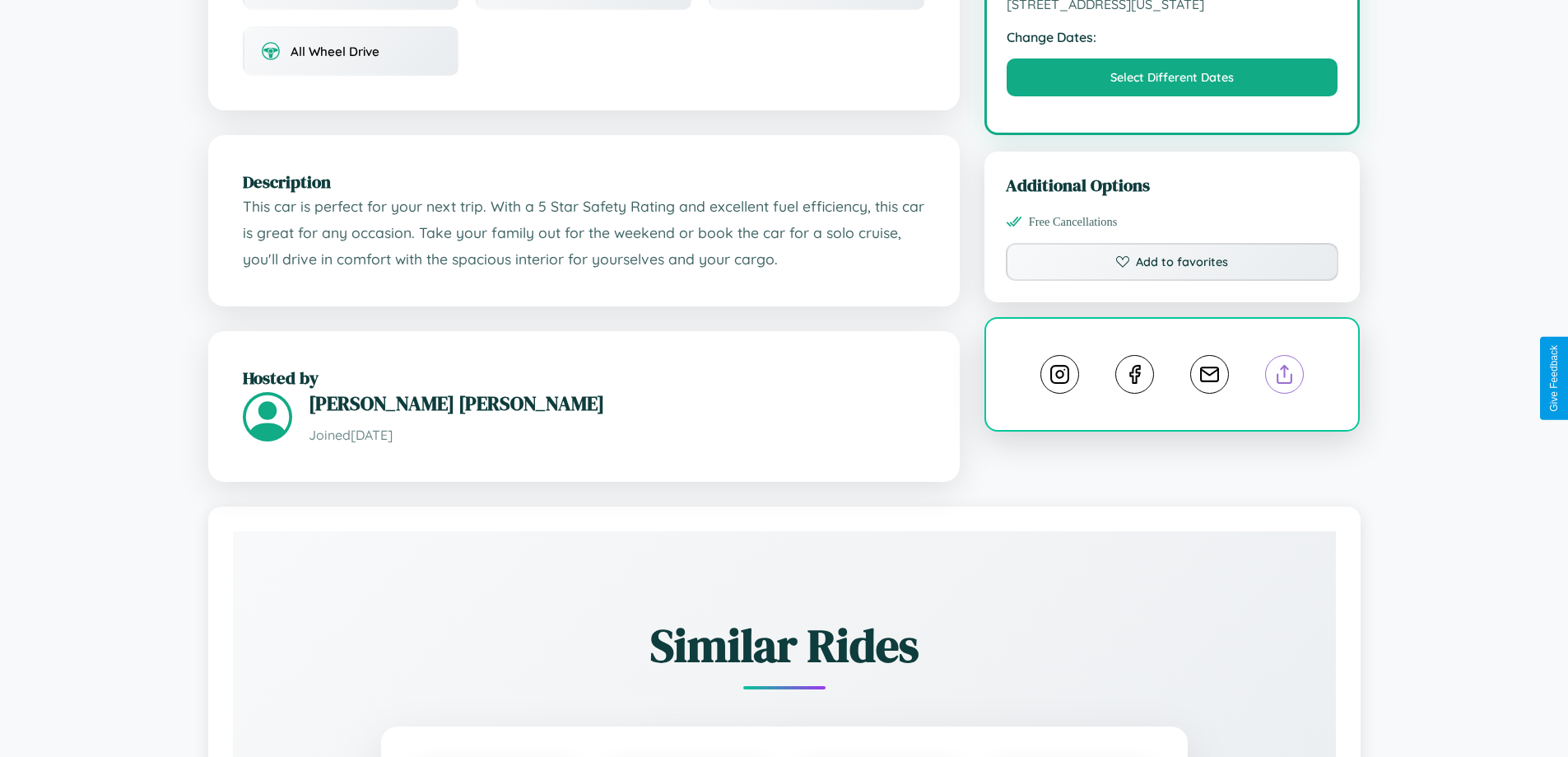
click at [1285, 378] on line at bounding box center [1285, 371] width 0 height 11
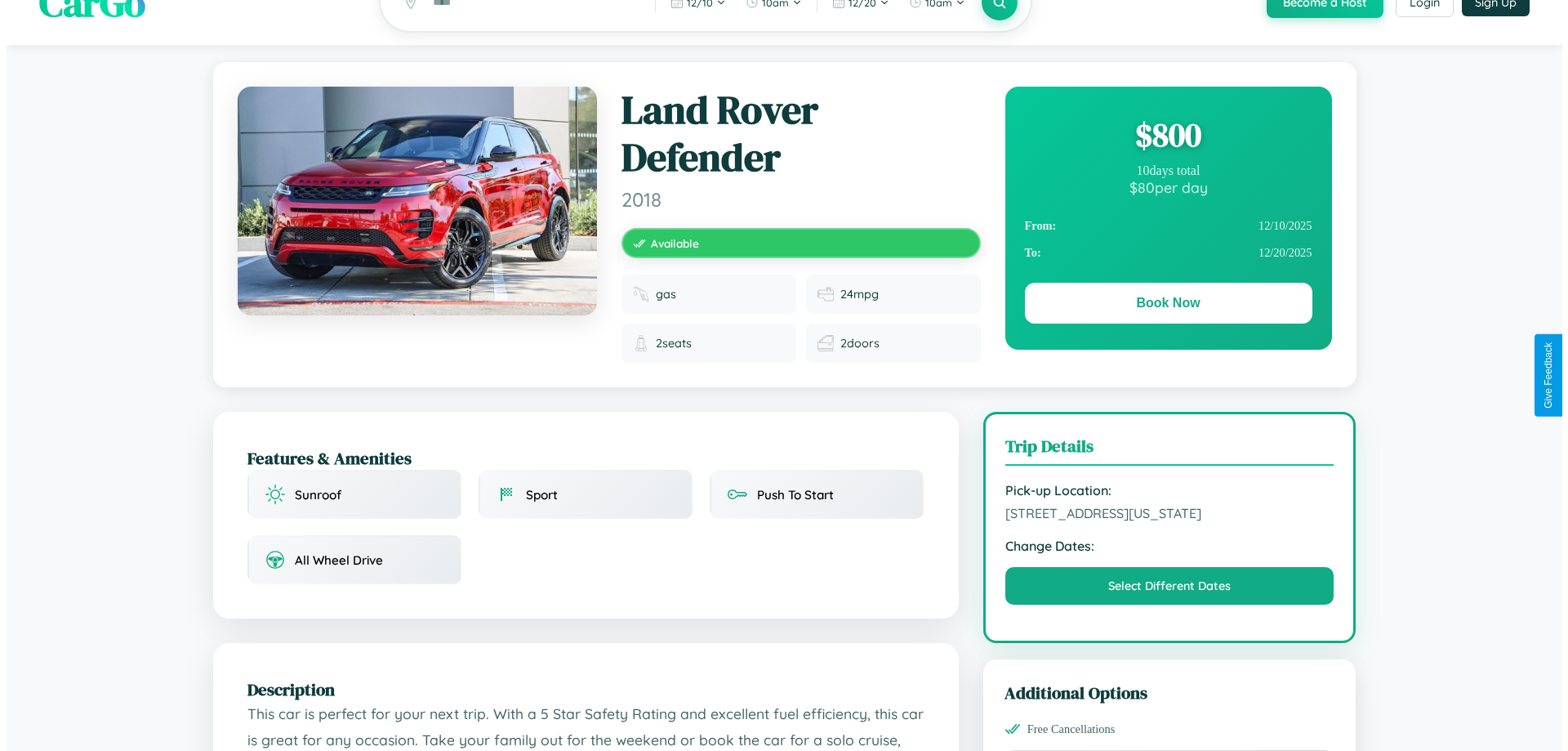
scroll to position [0, 0]
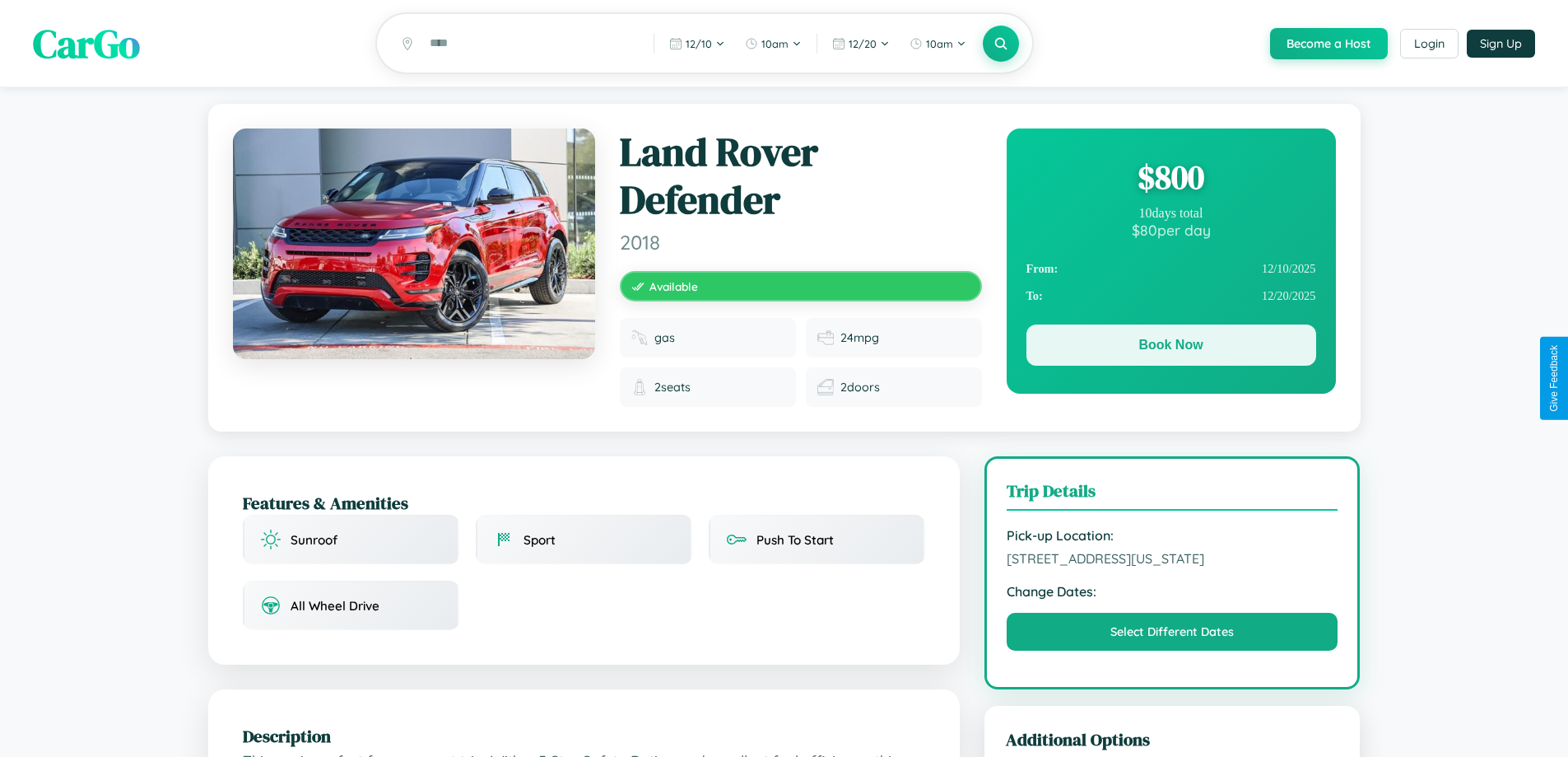
click at [1170, 348] on button "Book Now" at bounding box center [1171, 345] width 290 height 41
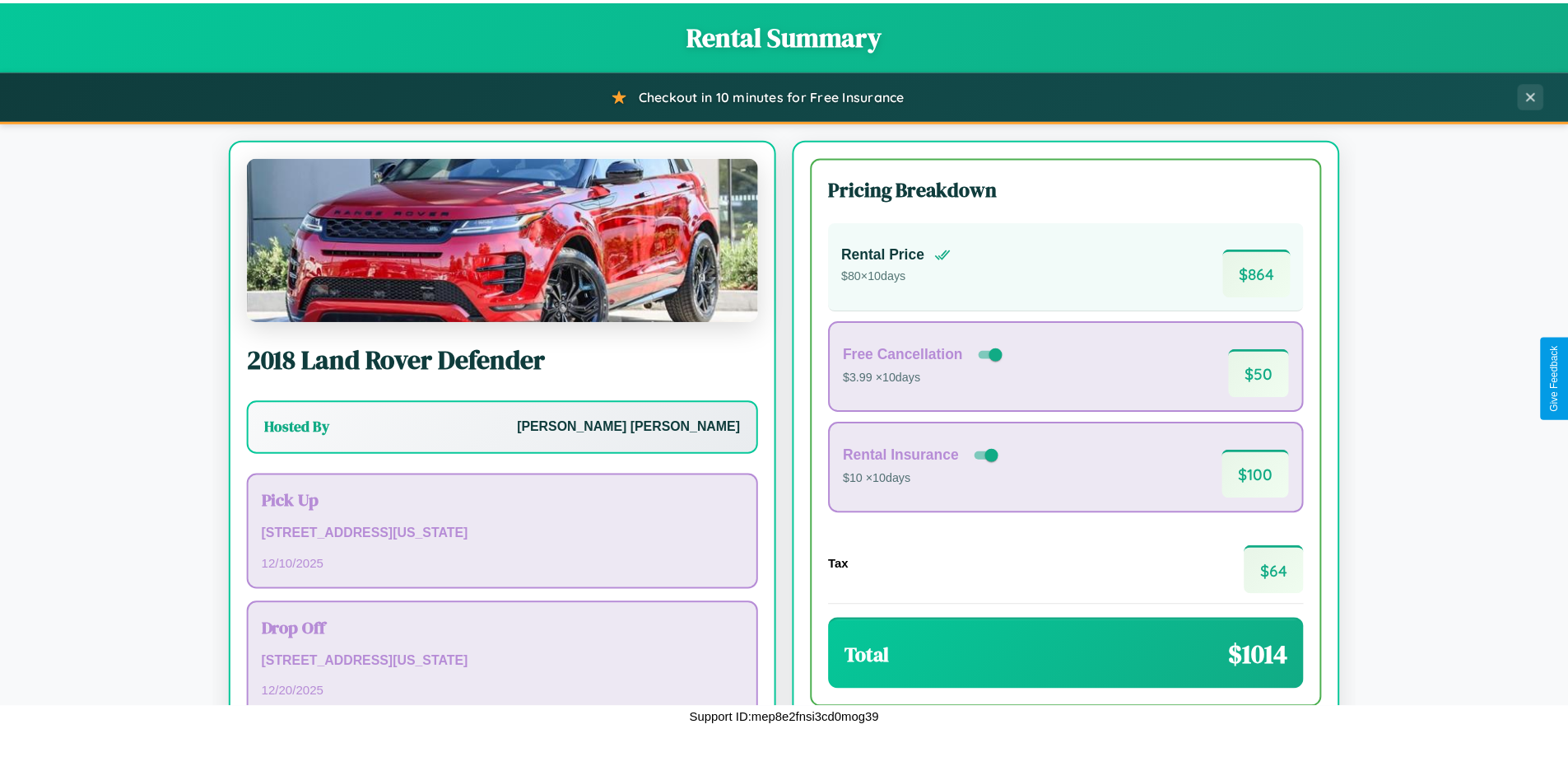
scroll to position [113, 0]
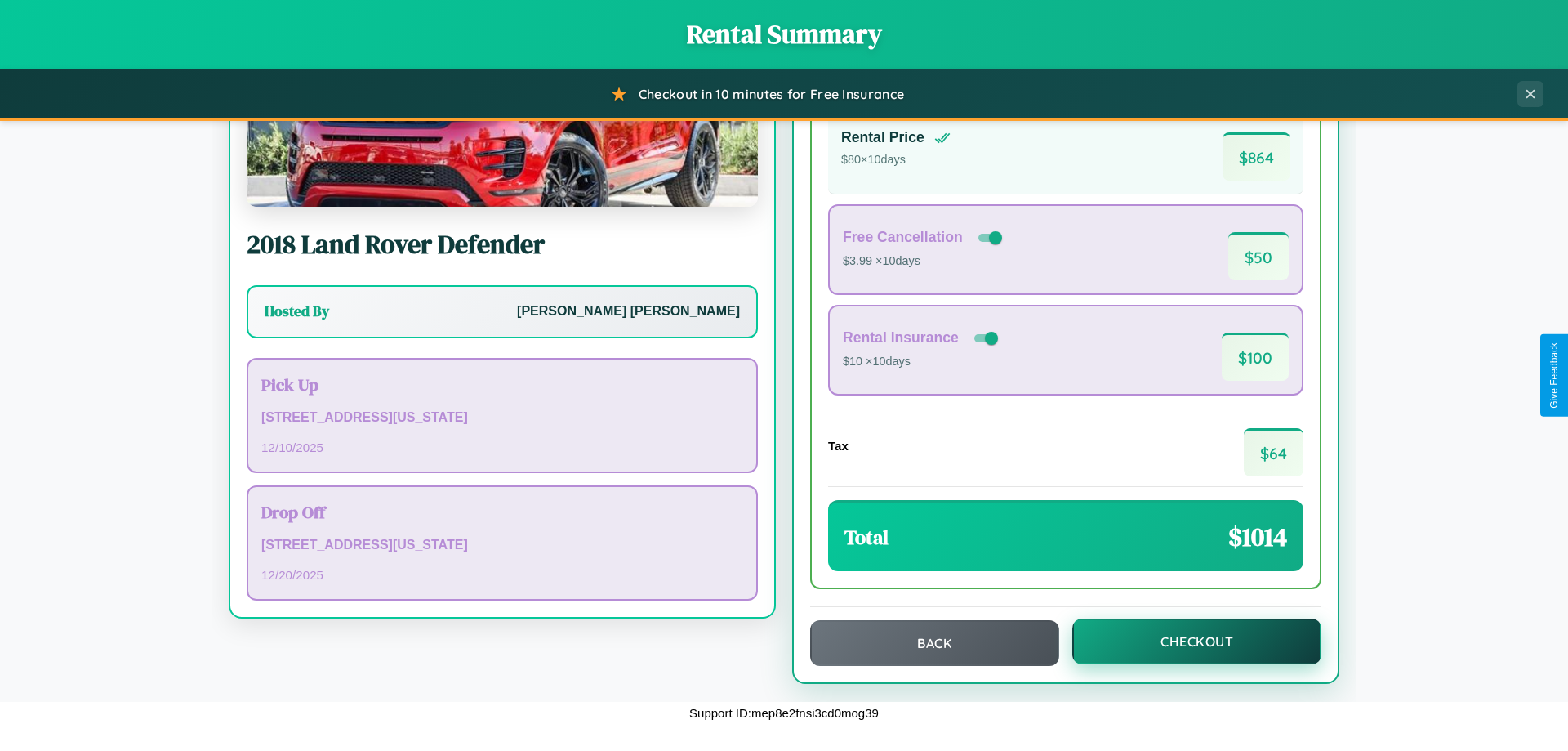
click at [1186, 642] on button "Checkout" at bounding box center [1197, 642] width 249 height 46
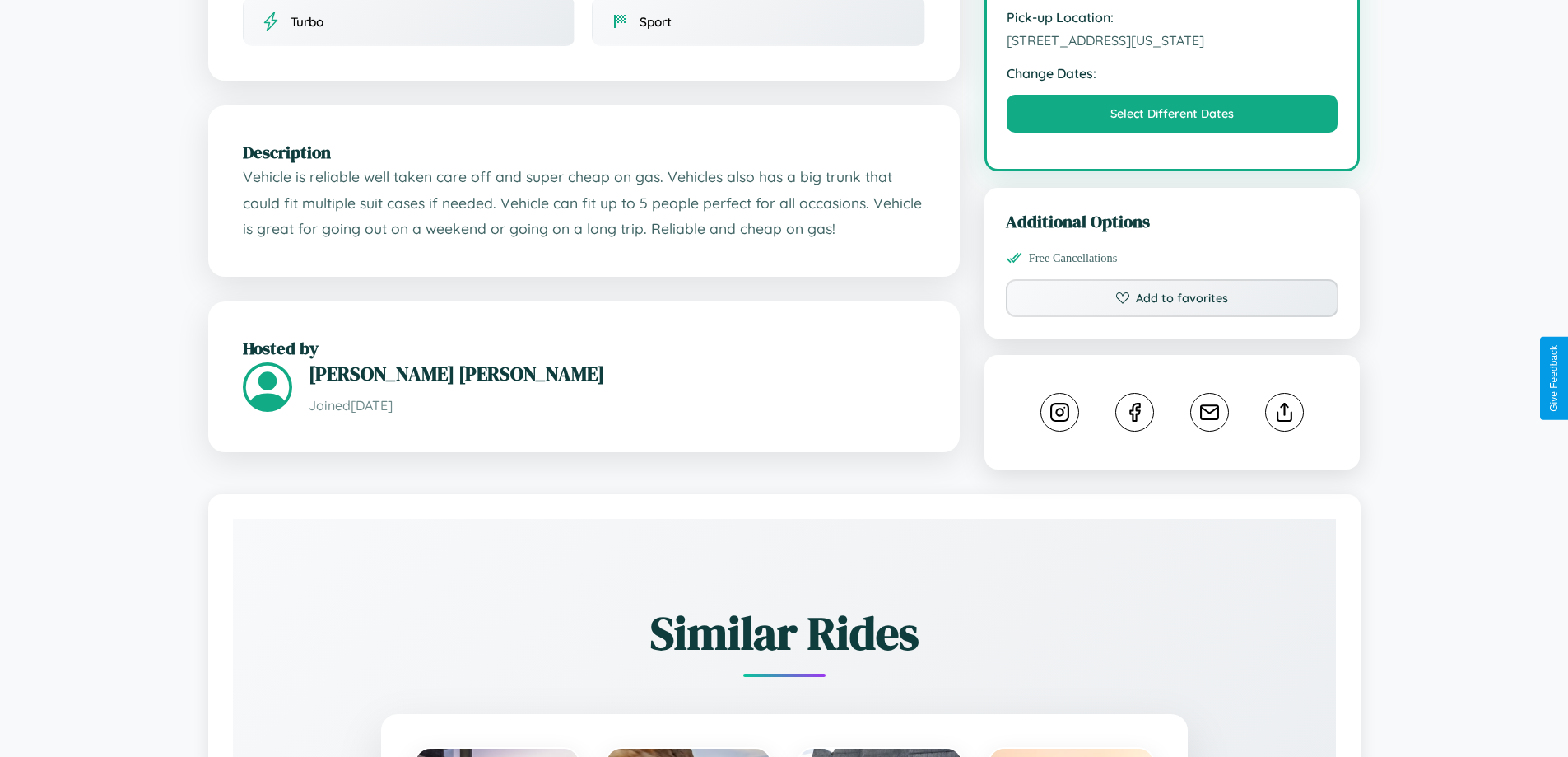
scroll to position [541, 0]
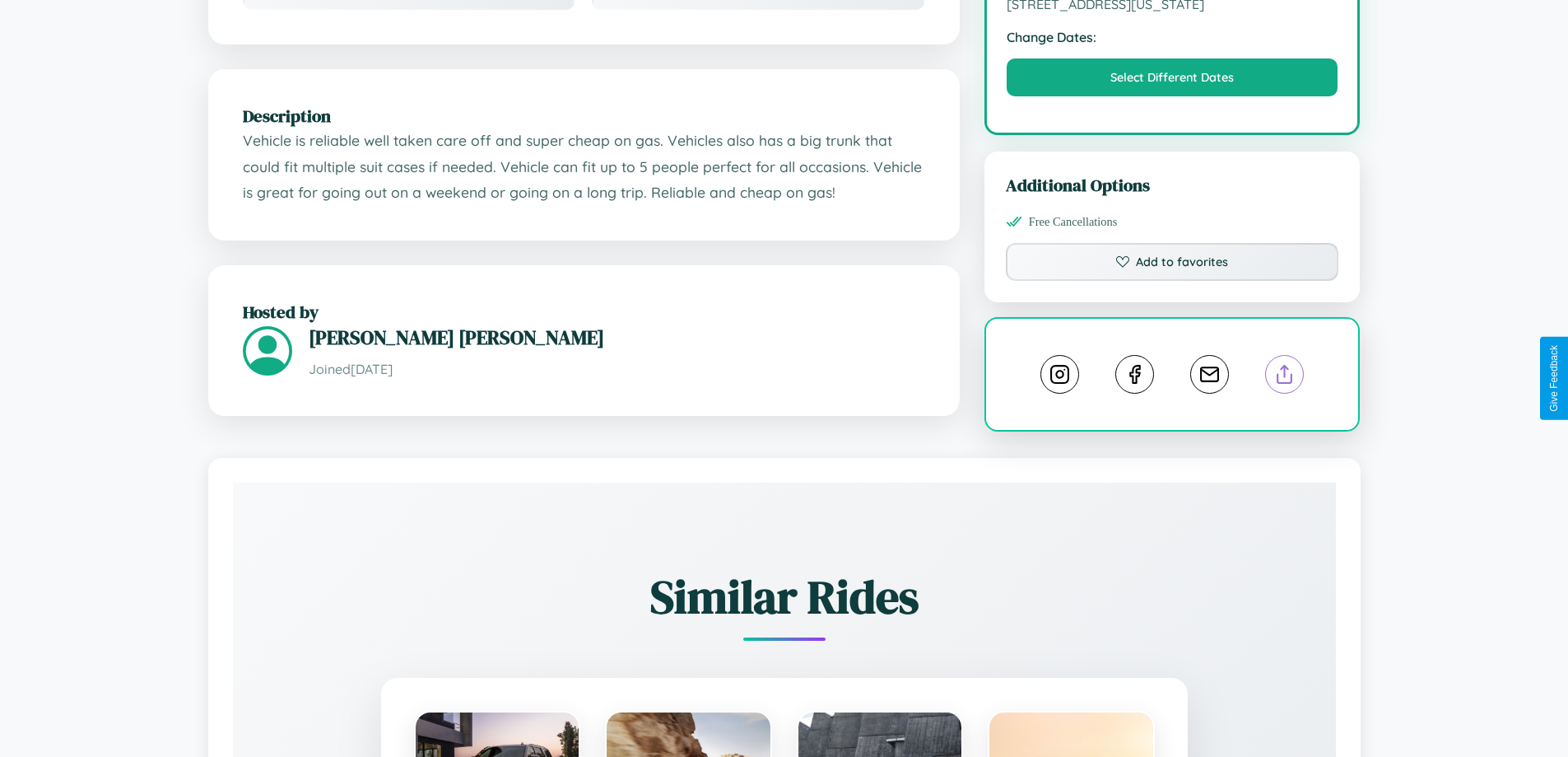
click at [1285, 377] on line at bounding box center [1285, 371] width 0 height 11
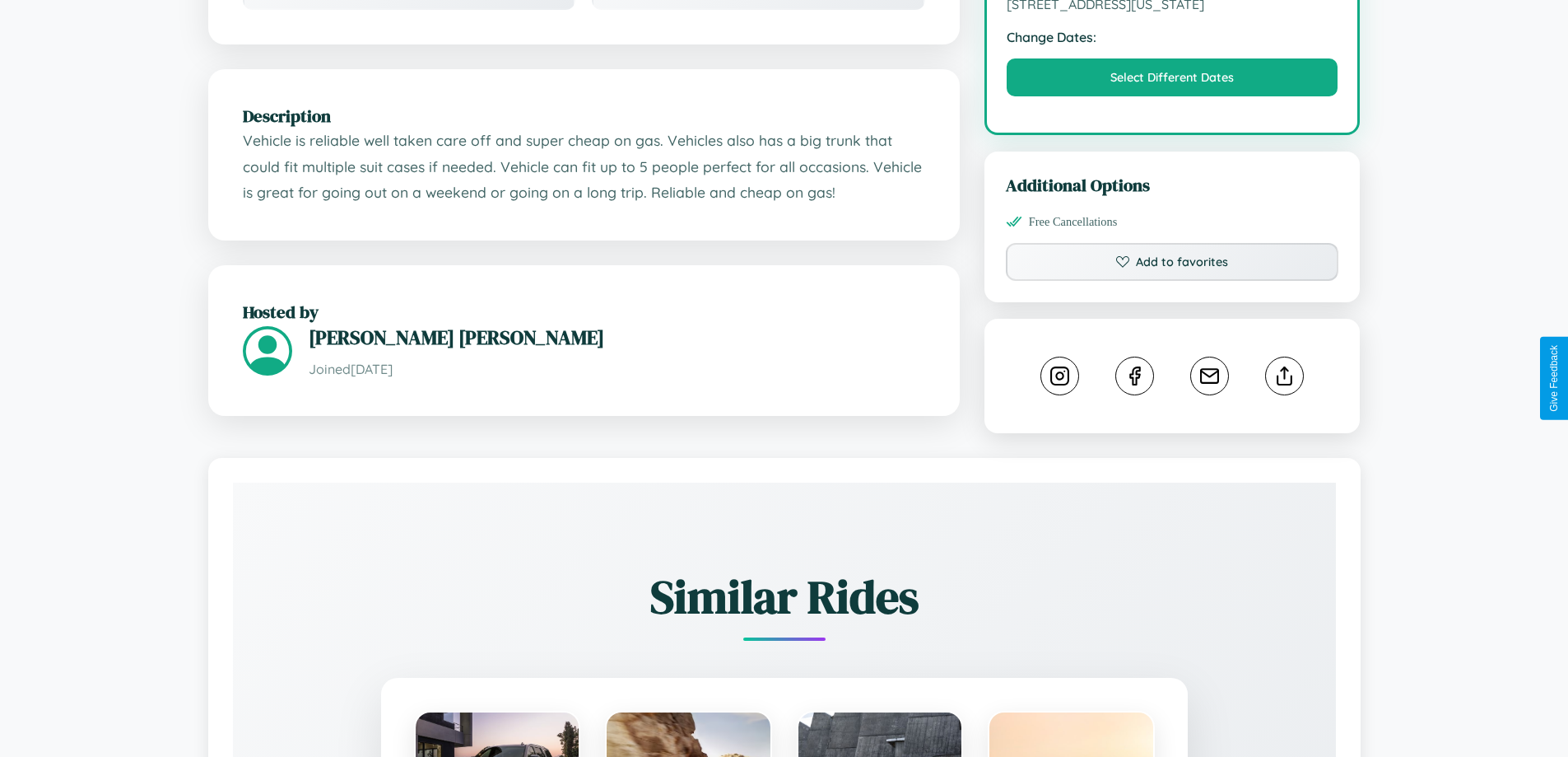
scroll to position [917, 0]
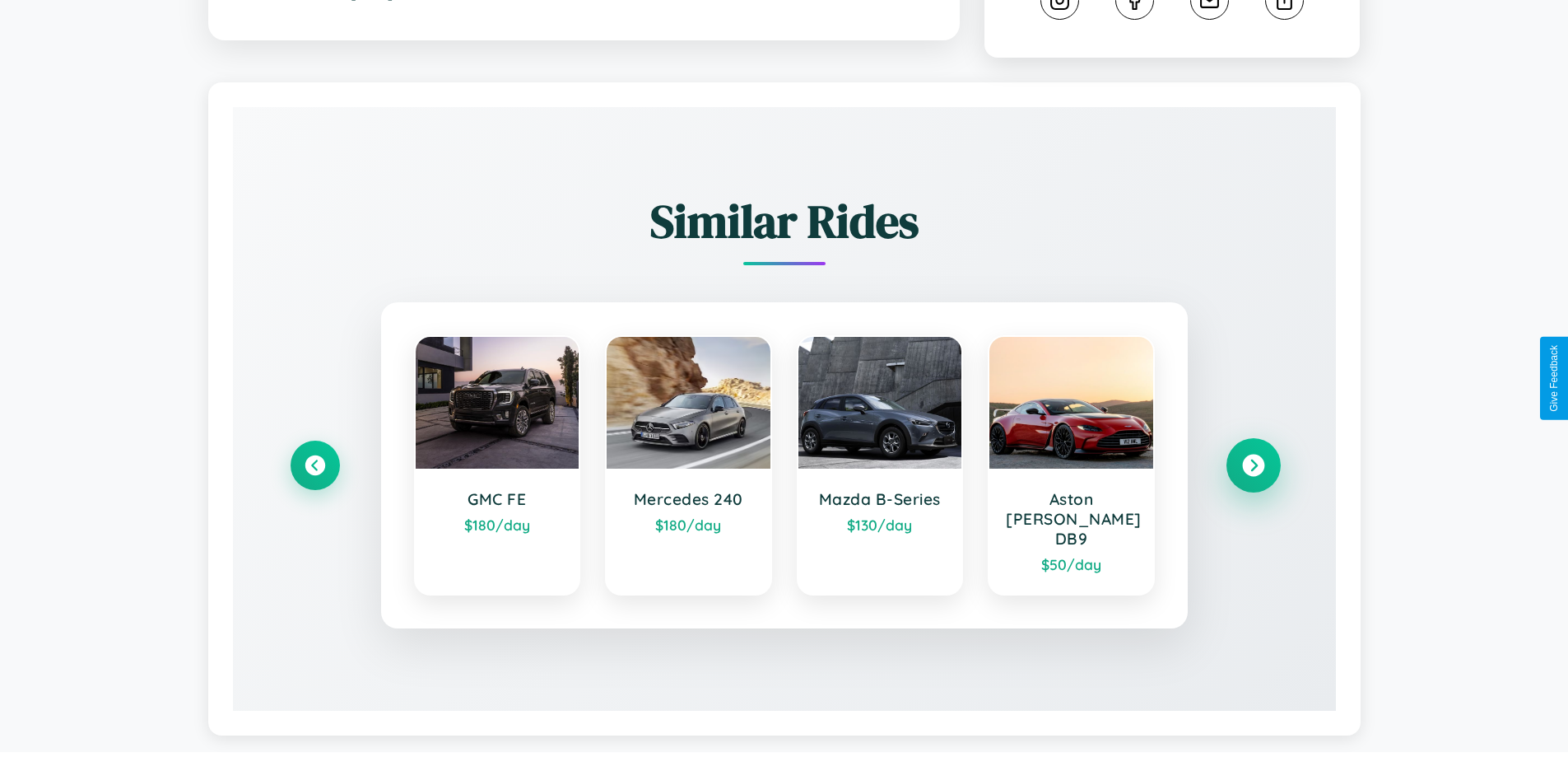
click at [1253, 458] on icon at bounding box center [1253, 465] width 22 height 22
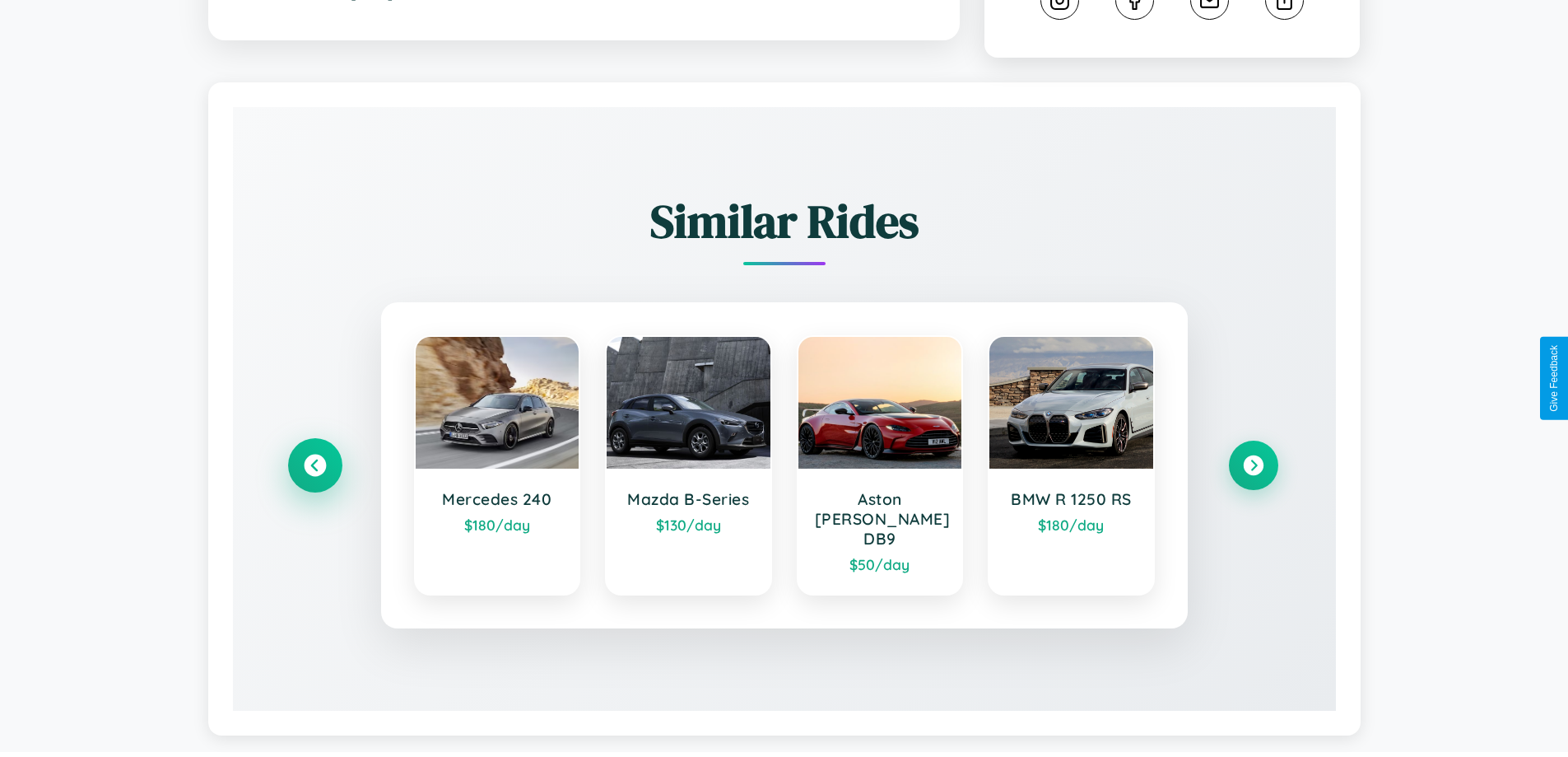
click at [315, 457] on icon at bounding box center [314, 465] width 22 height 22
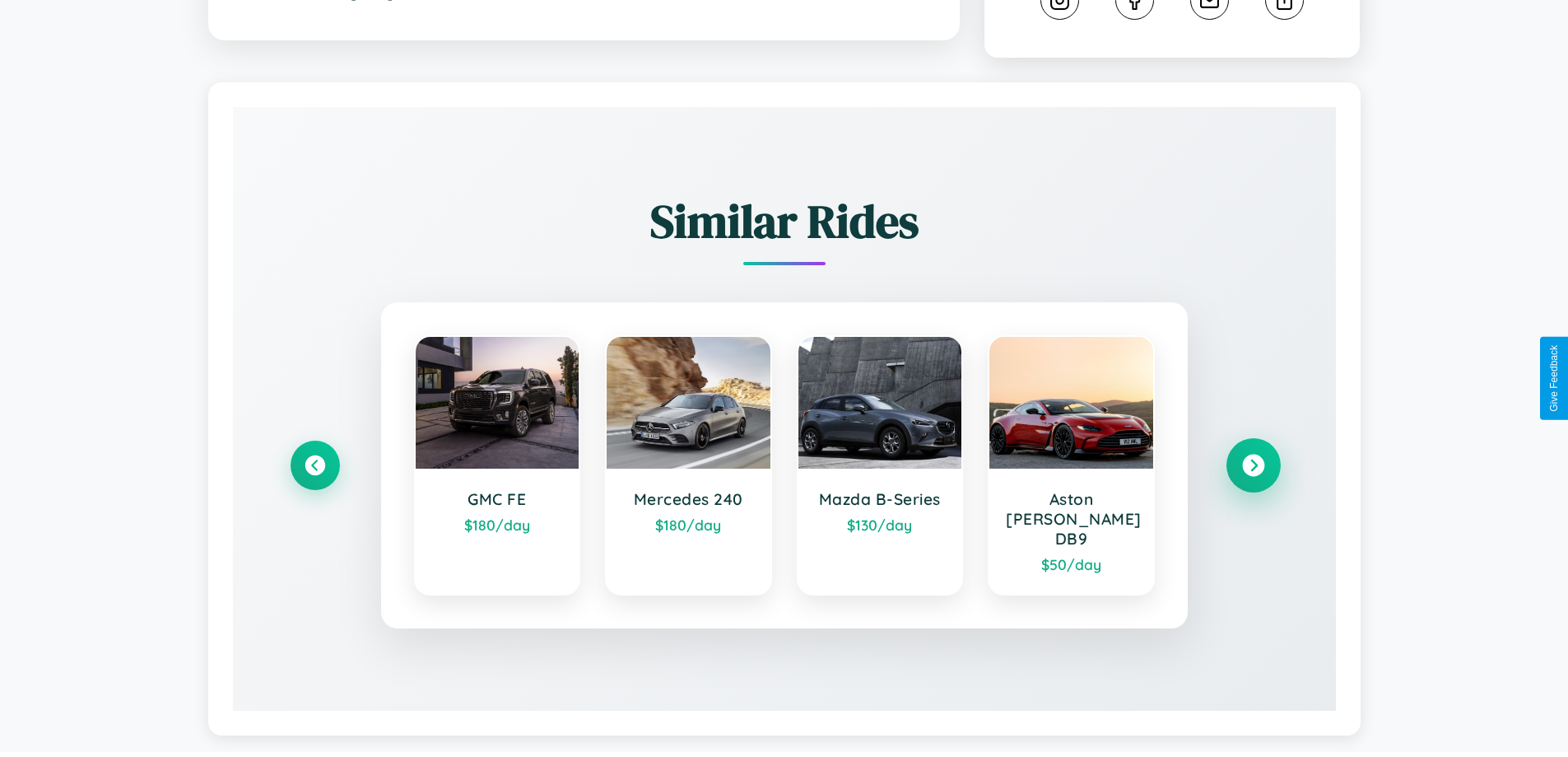
click at [1253, 458] on icon at bounding box center [1253, 465] width 22 height 22
